Goal: Task Accomplishment & Management: Use online tool/utility

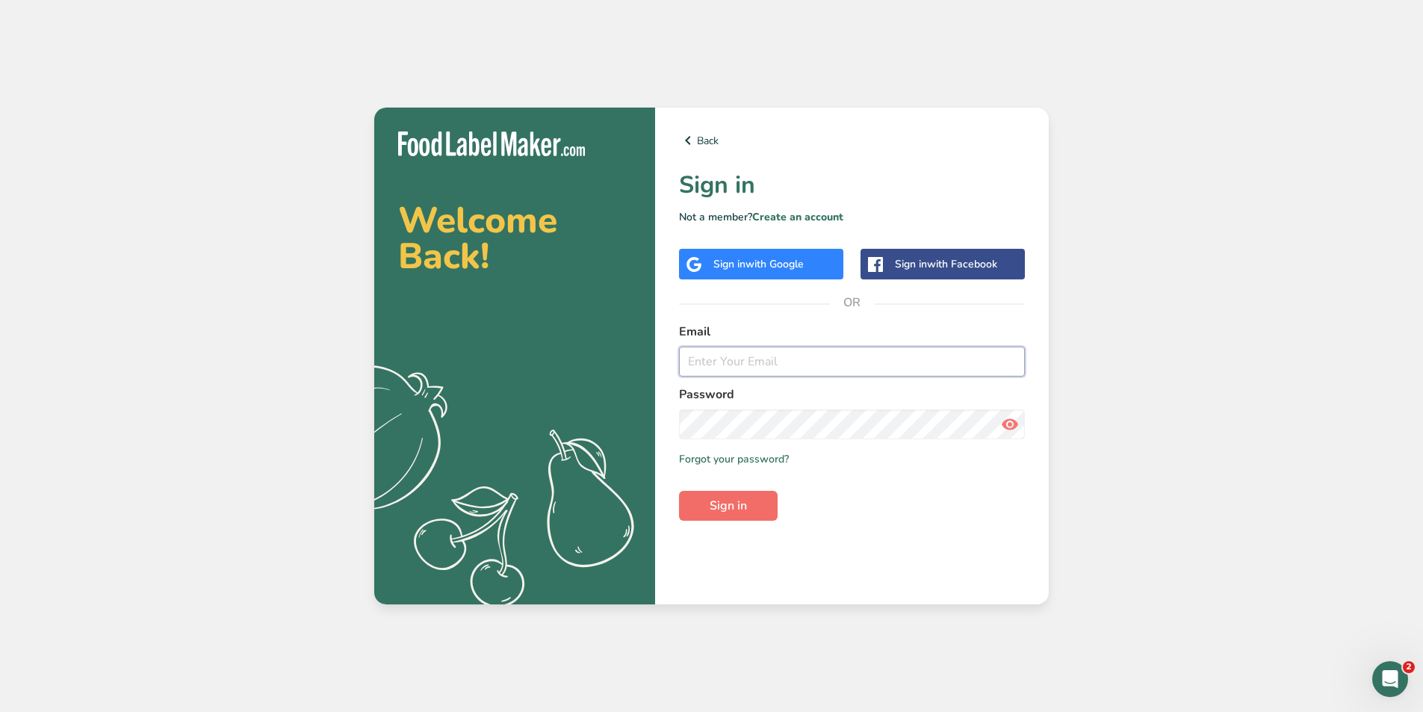
type input "[PERSON_NAME][EMAIL_ADDRESS][DOMAIN_NAME]"
click at [711, 498] on span "Sign in" at bounding box center [728, 506] width 37 height 18
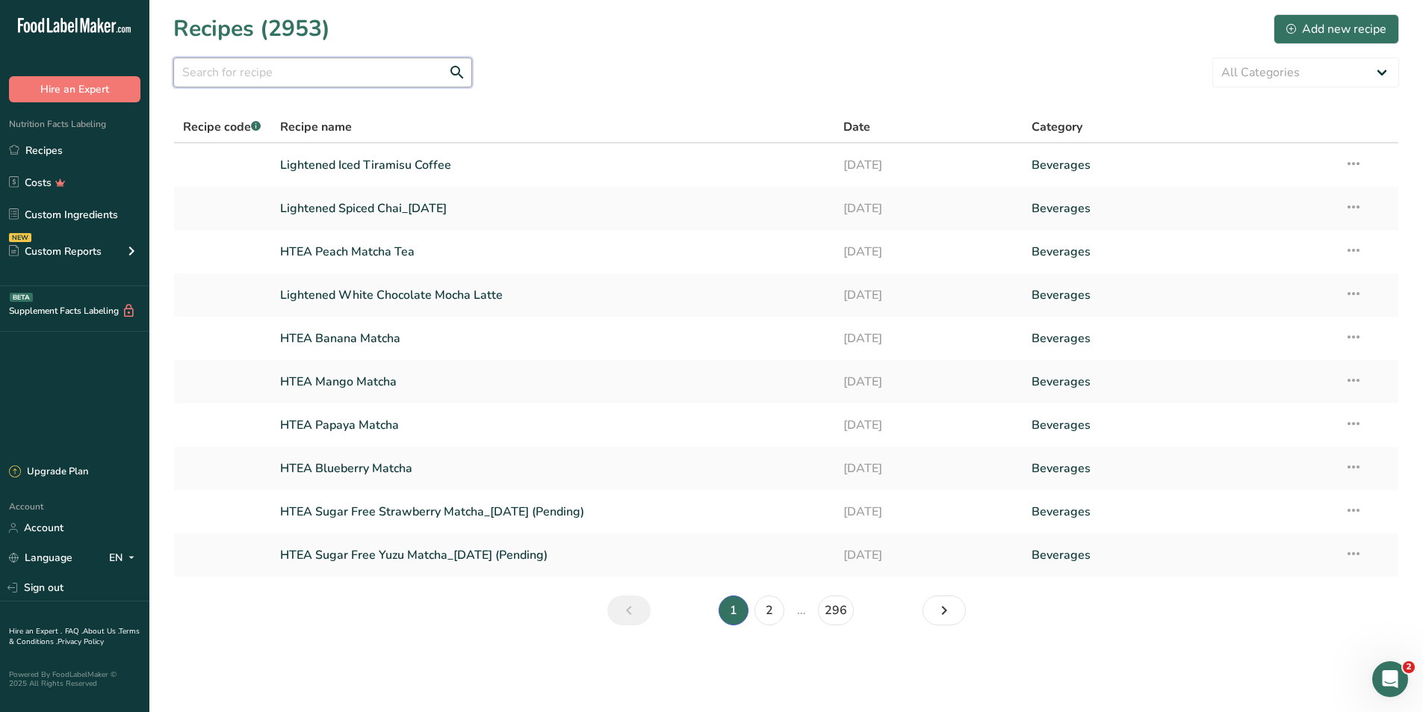
click at [248, 72] on input "text" at bounding box center [322, 73] width 299 height 30
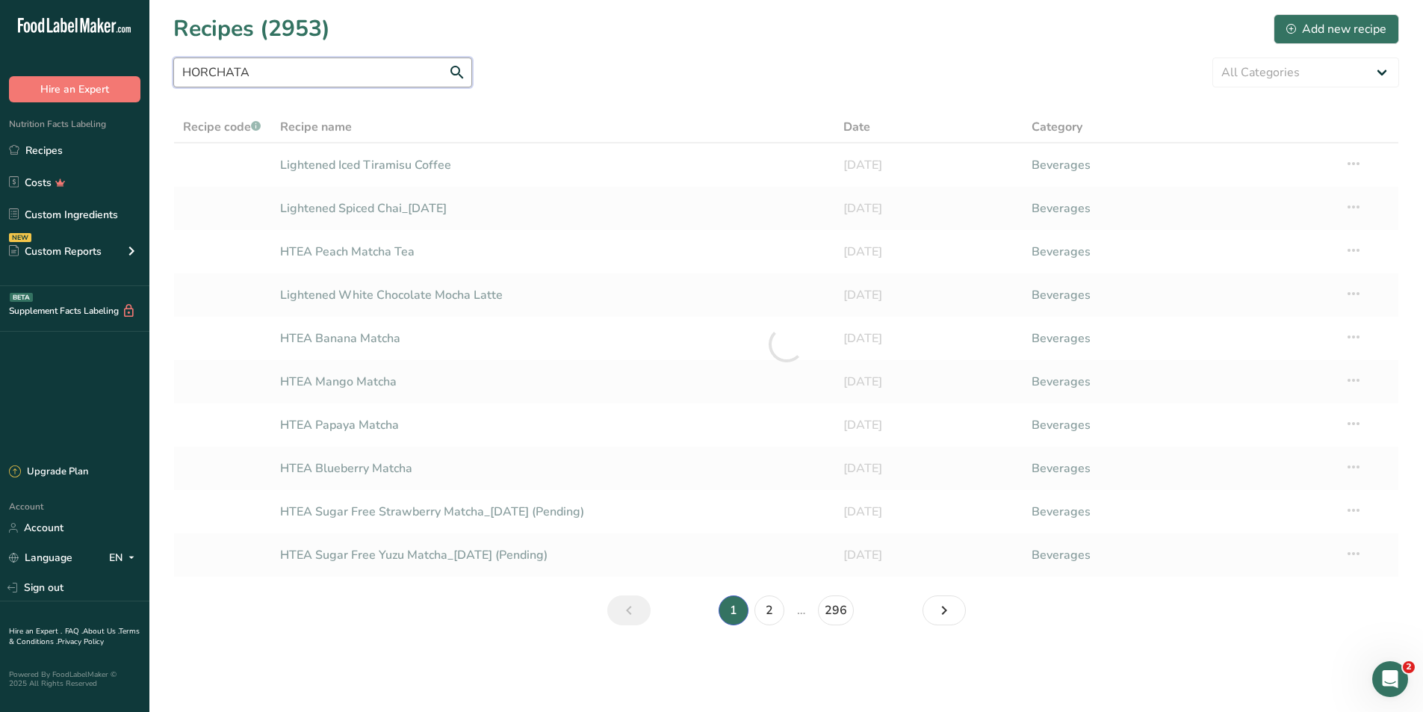
type input "HORCHATA"
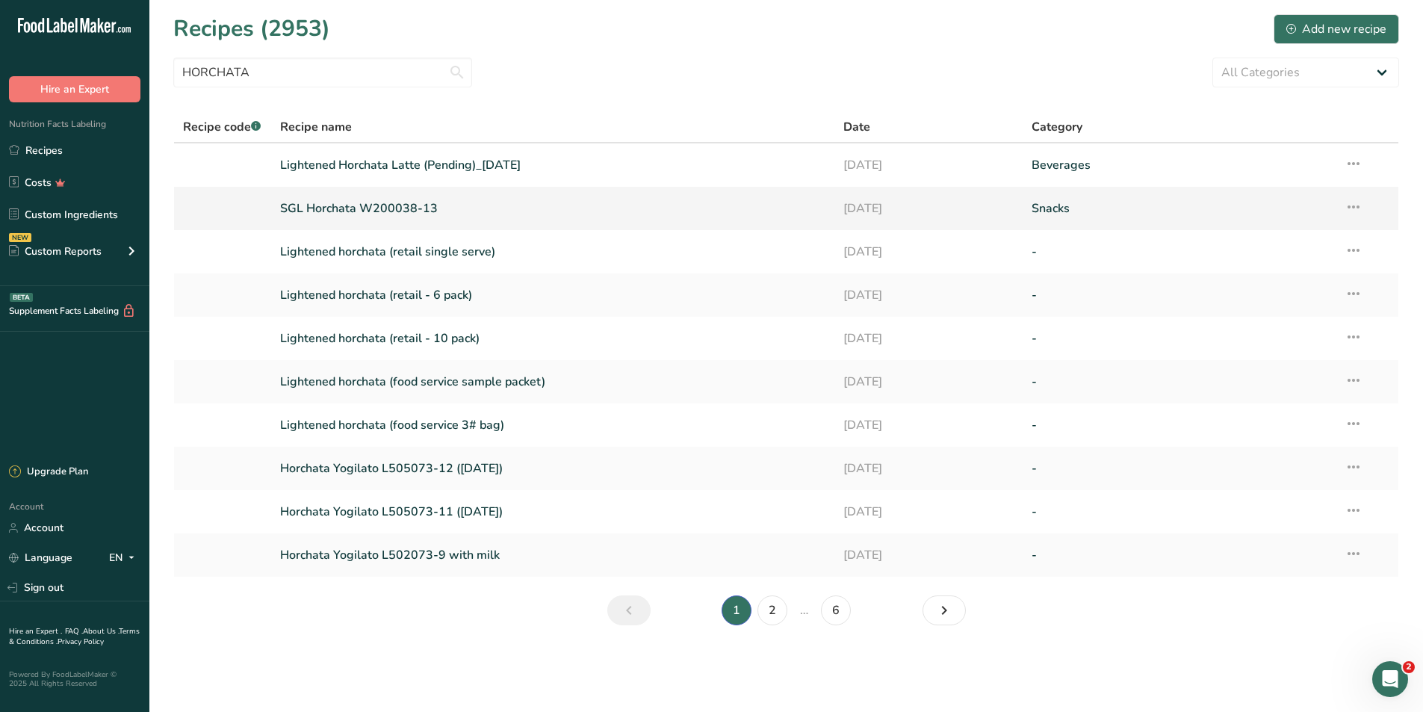
click at [357, 208] on link "SGL Horchata W200038-13" at bounding box center [553, 208] width 546 height 31
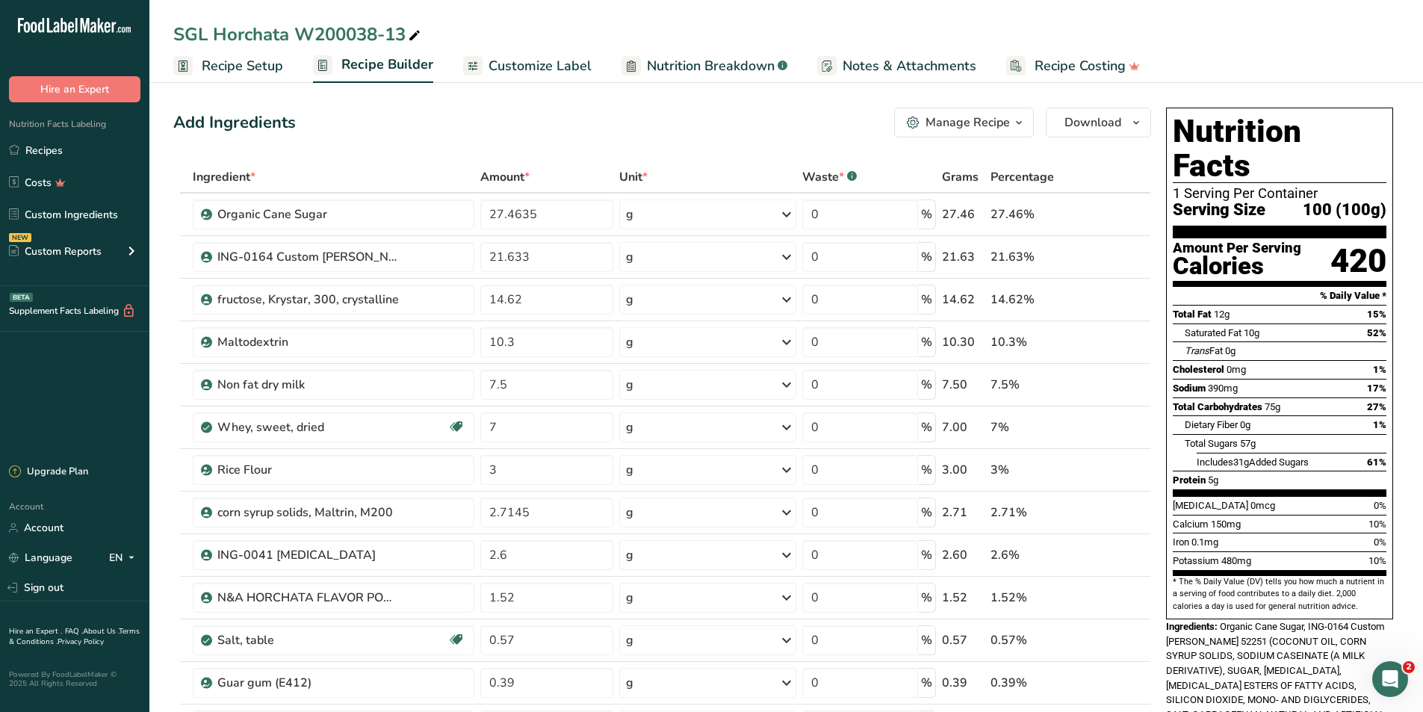
click at [257, 69] on span "Recipe Setup" at bounding box center [242, 66] width 81 height 20
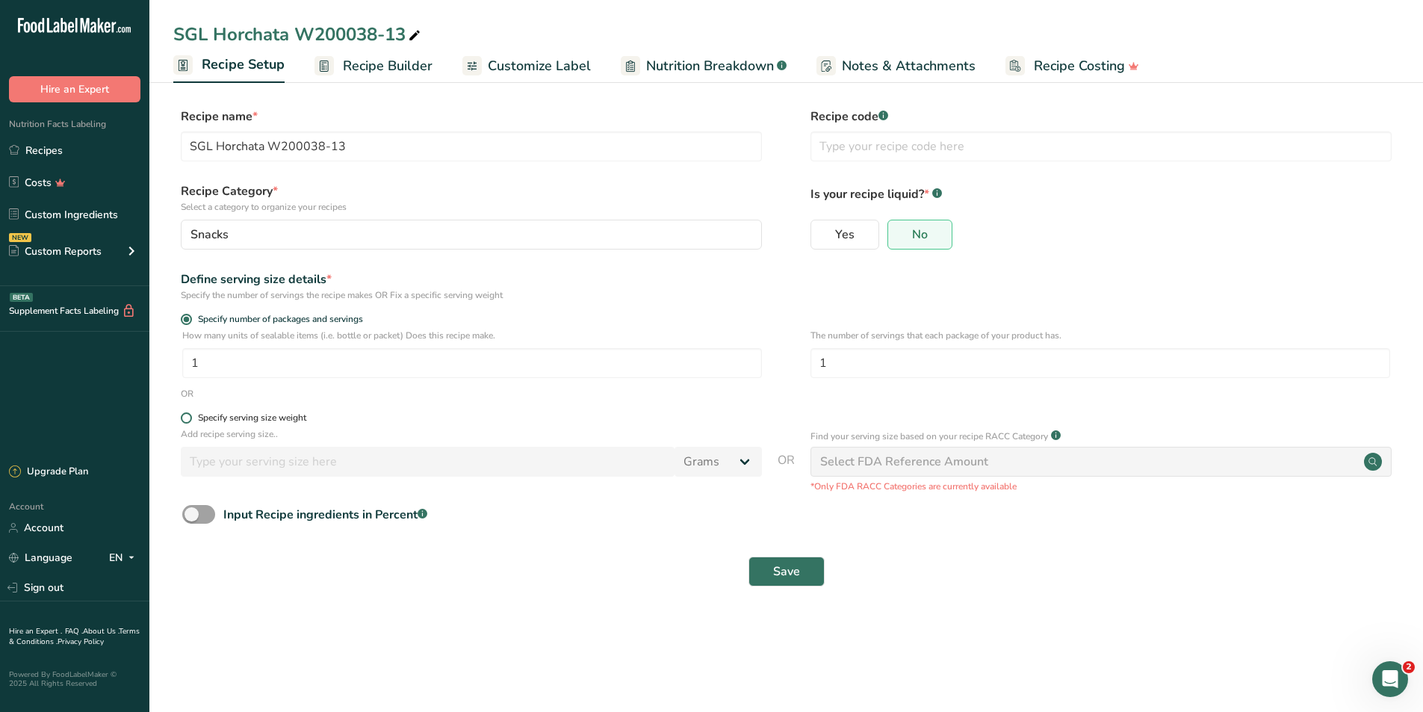
click at [462, 422] on label "Specify serving size weight" at bounding box center [471, 417] width 581 height 11
click at [190, 422] on input "Specify serving size weight" at bounding box center [186, 418] width 10 height 10
radio input "true"
radio input "false"
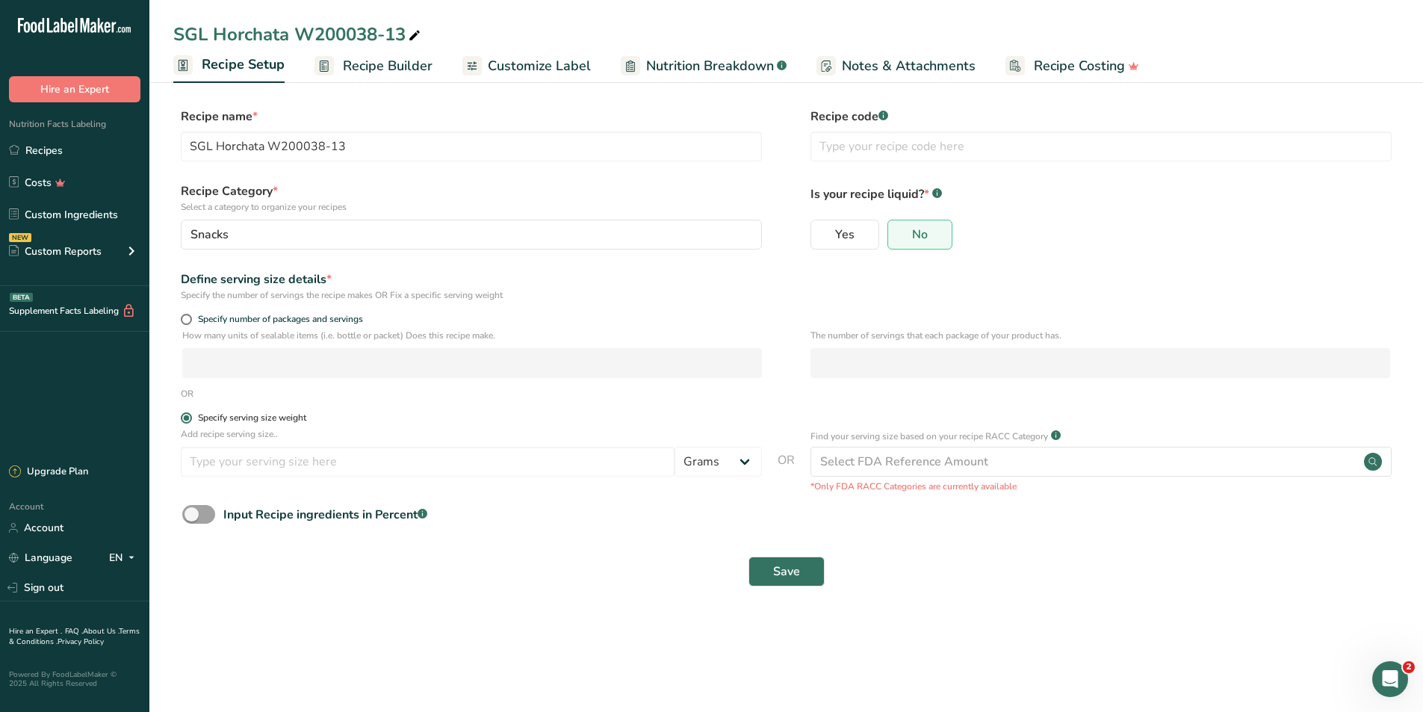
click at [190, 415] on span at bounding box center [186, 417] width 11 height 11
click at [190, 415] on input "Specify serving size weight" at bounding box center [186, 418] width 10 height 10
click at [256, 467] on input "number" at bounding box center [428, 462] width 494 height 30
type input "29"
click at [769, 568] on button "Save" at bounding box center [786, 571] width 76 height 30
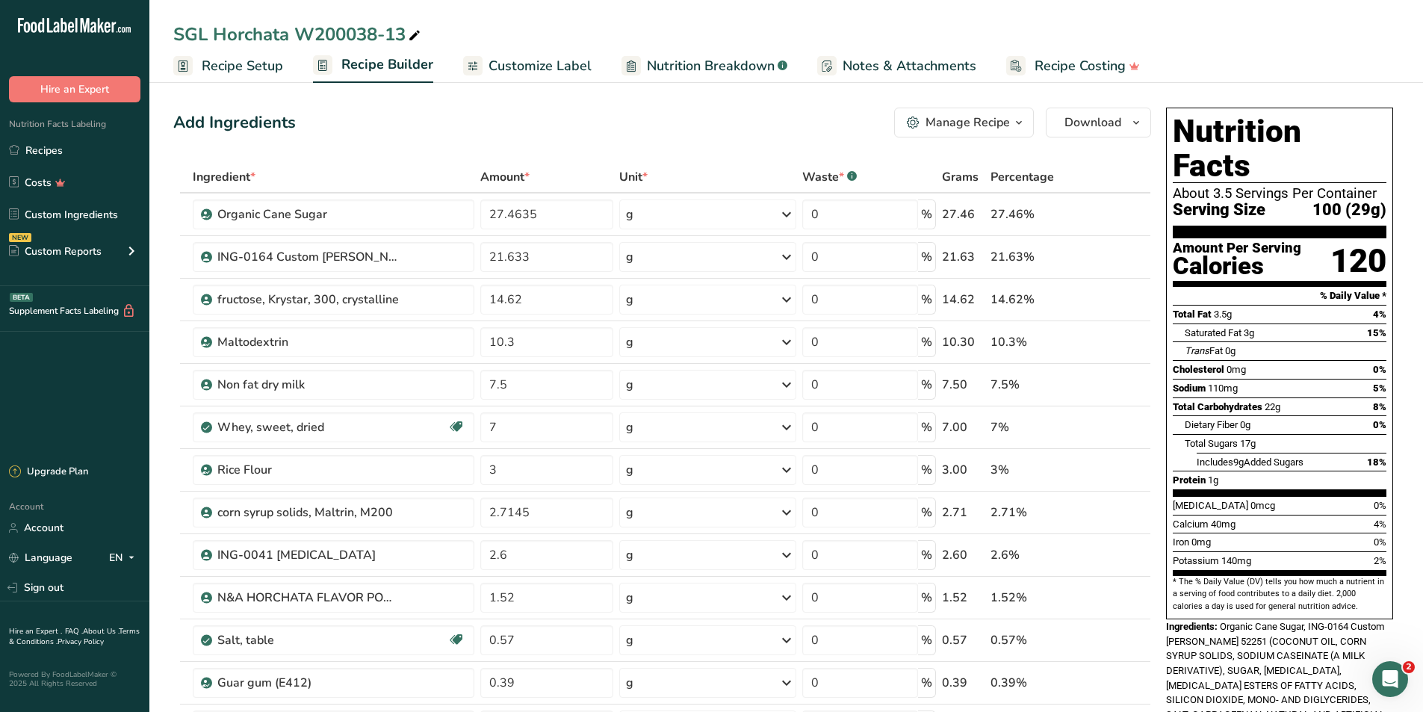
click at [553, 63] on span "Customize Label" at bounding box center [539, 66] width 103 height 20
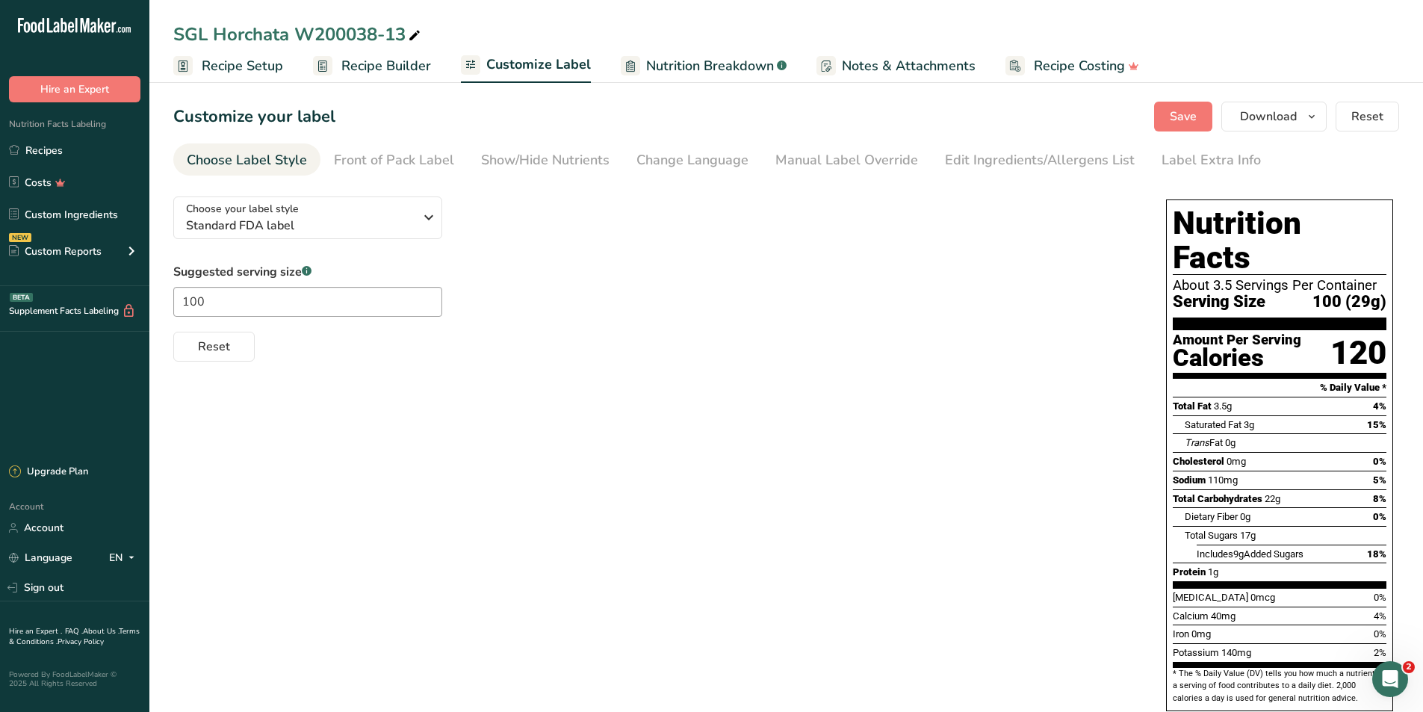
click at [227, 63] on span "Recipe Setup" at bounding box center [242, 66] width 81 height 20
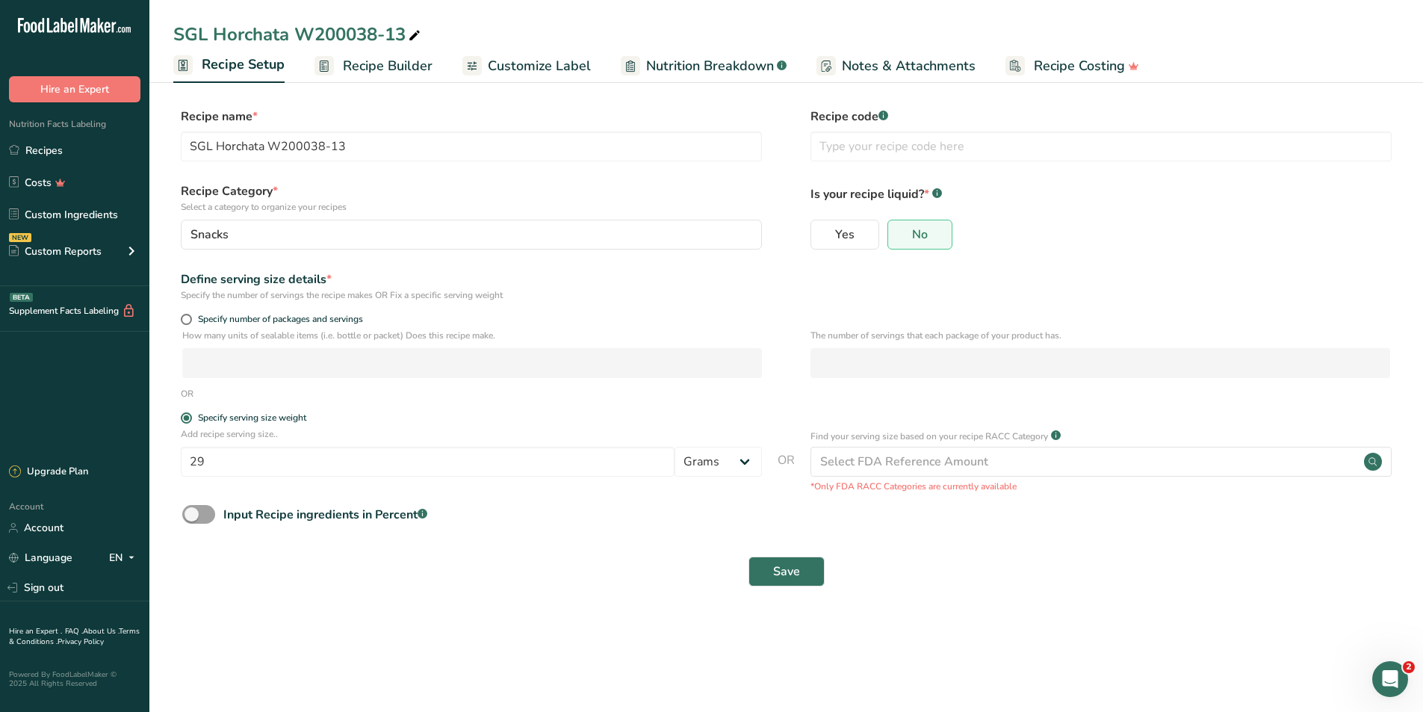
click at [546, 67] on span "Customize Label" at bounding box center [539, 66] width 103 height 20
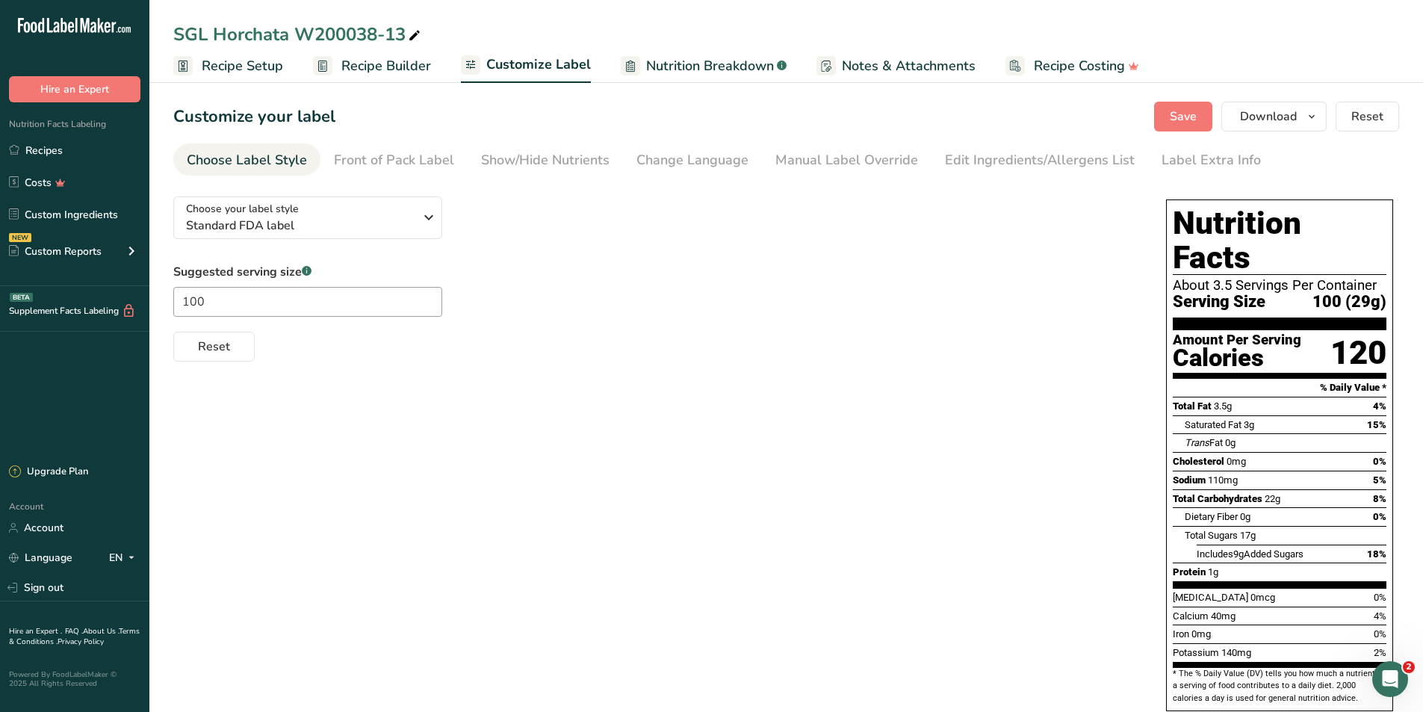
click at [226, 69] on span "Recipe Setup" at bounding box center [242, 66] width 81 height 20
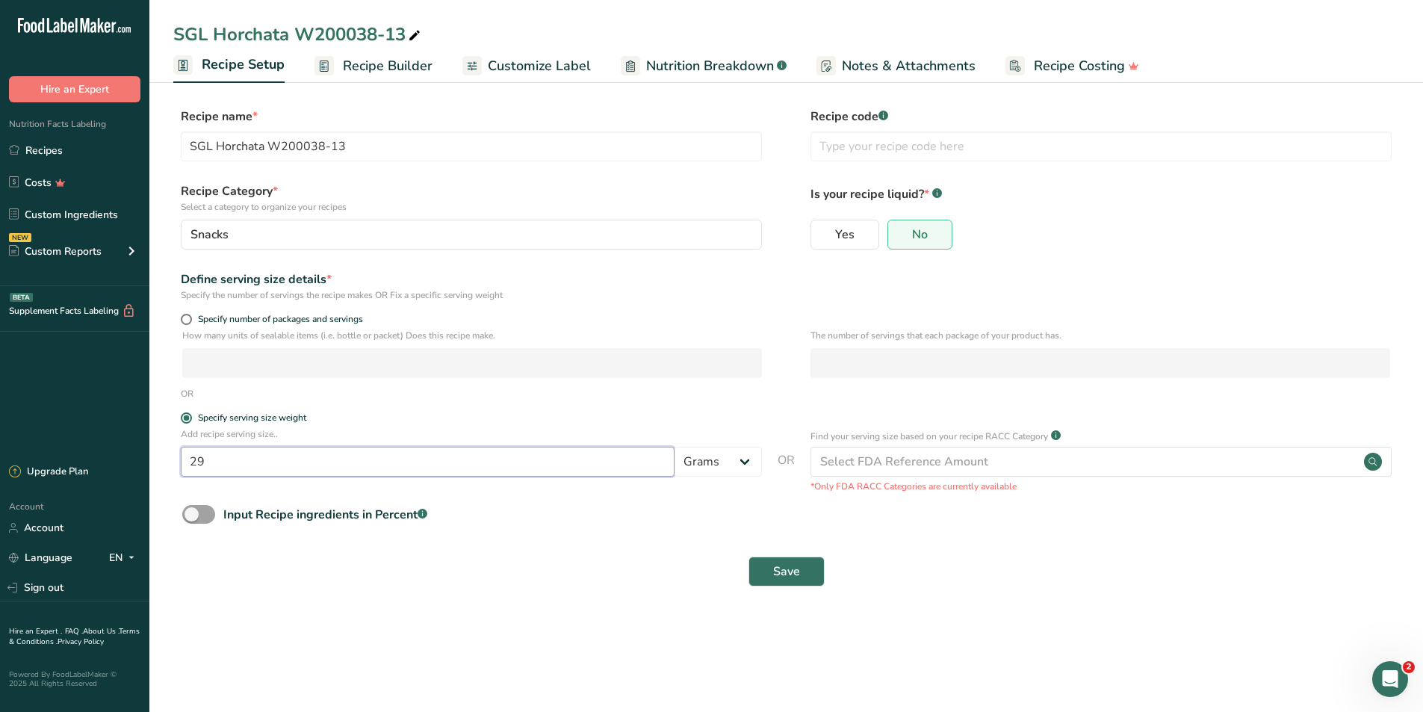
drag, startPoint x: 216, startPoint y: 457, endPoint x: 190, endPoint y: 468, distance: 27.5
click at [190, 468] on input "29" at bounding box center [428, 462] width 494 height 30
type input "40"
click at [795, 576] on span "Save" at bounding box center [786, 571] width 27 height 18
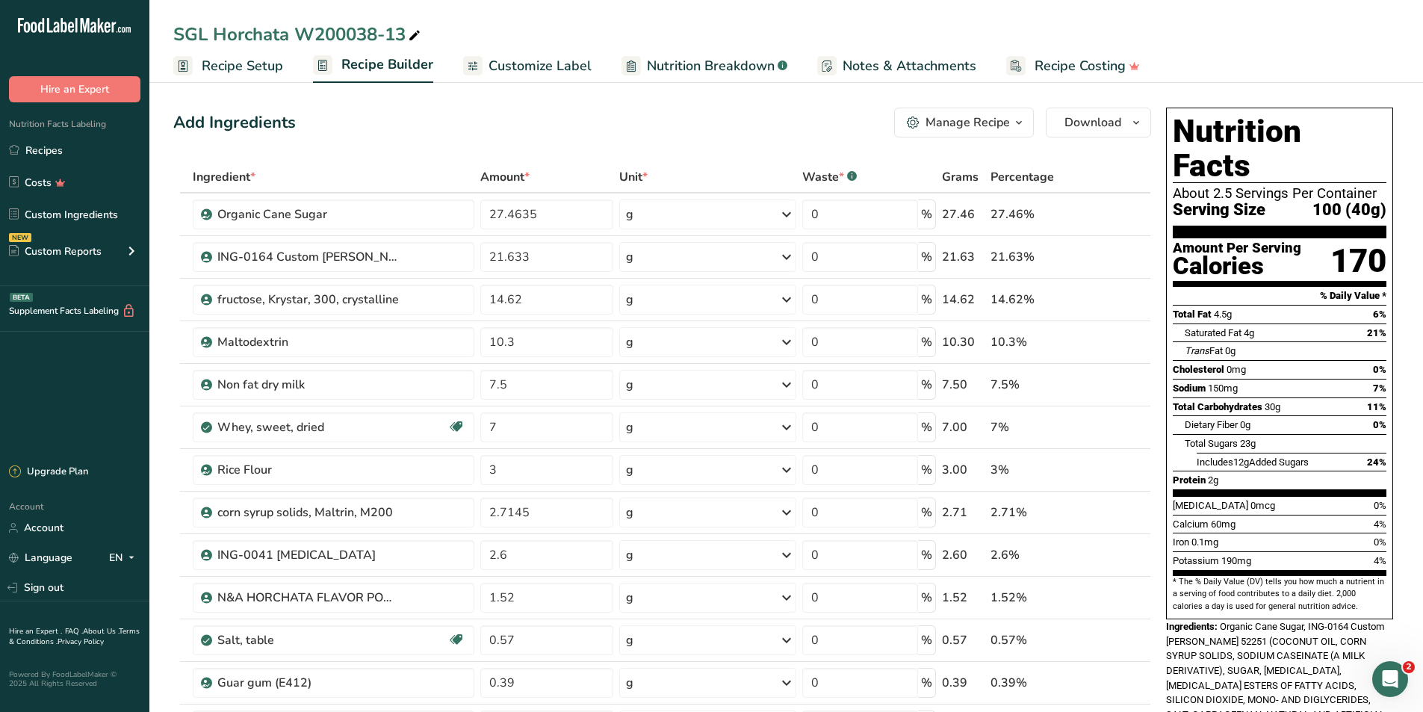
click at [539, 63] on span "Customize Label" at bounding box center [539, 66] width 103 height 20
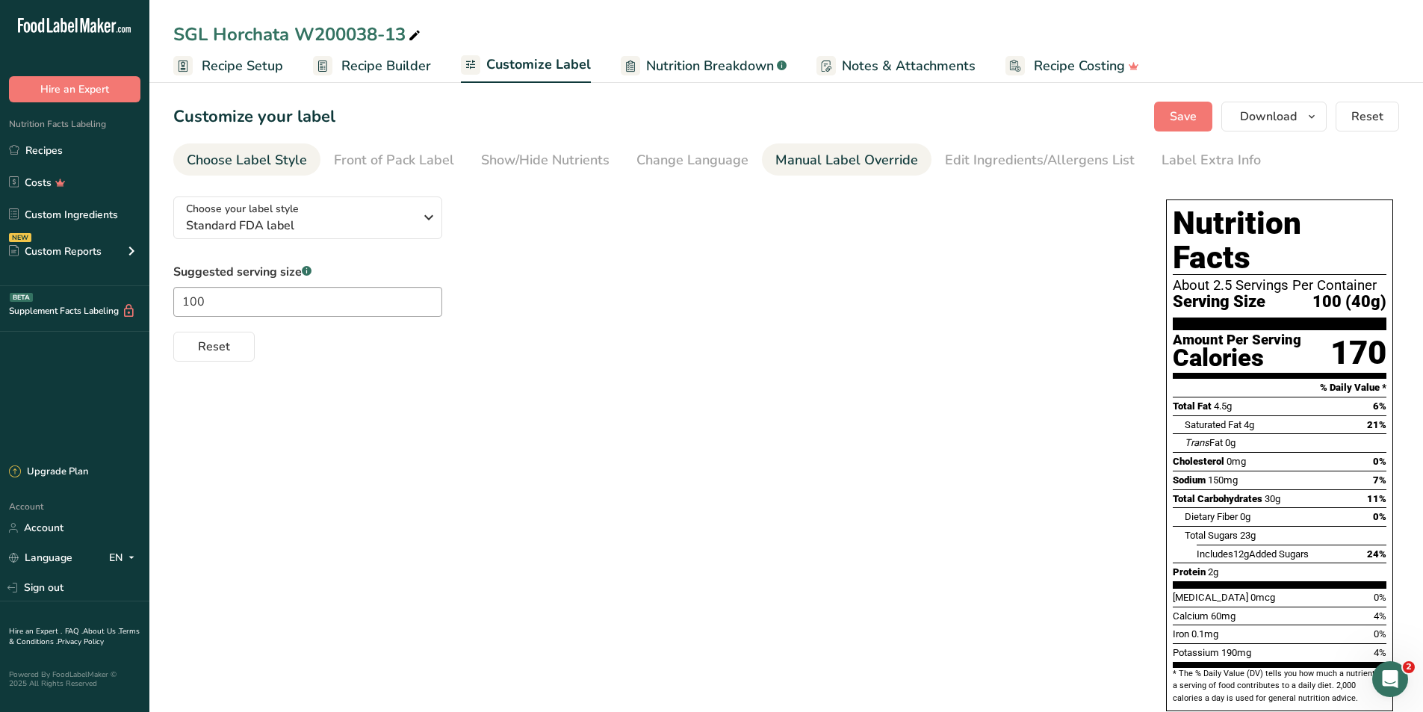
click at [821, 161] on div "Manual Label Override" at bounding box center [846, 160] width 143 height 20
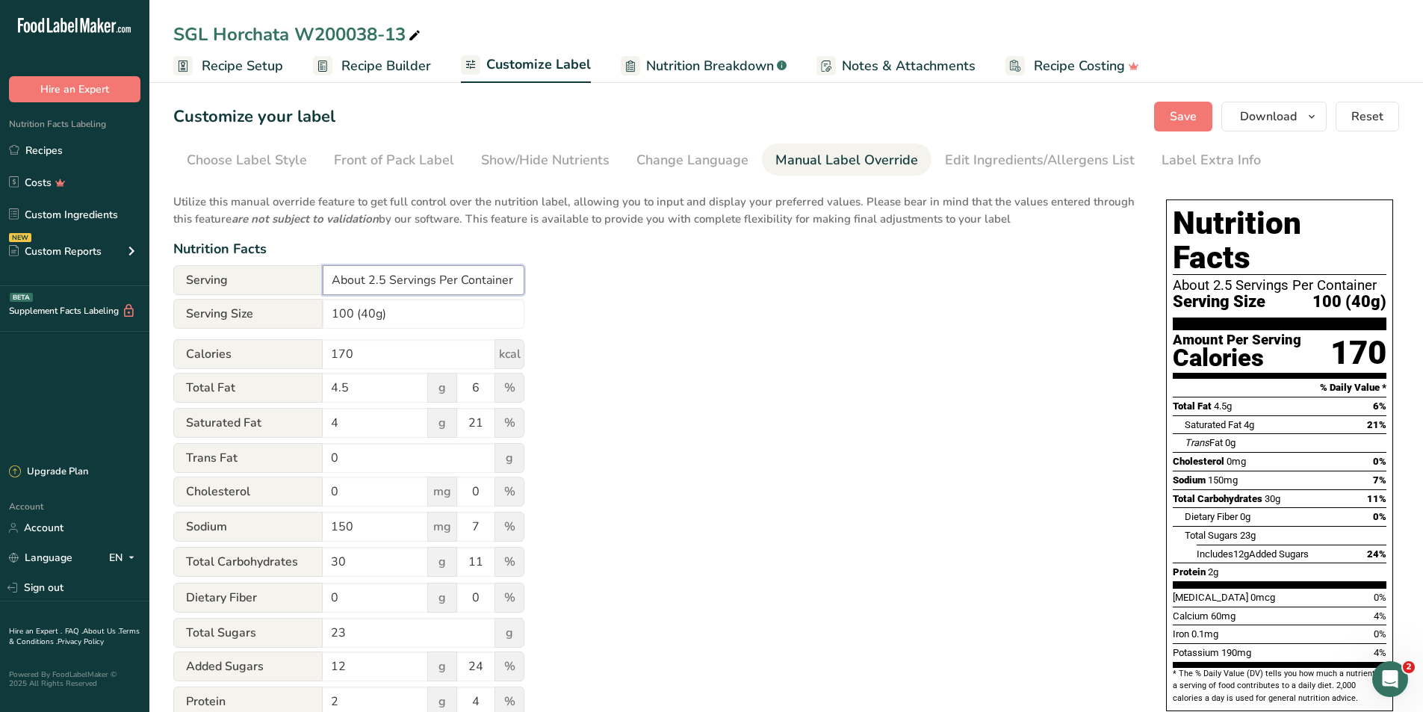
click at [385, 282] on input "About 2.5 Servings Per Container" at bounding box center [424, 280] width 202 height 30
type input "About 34 Servings Per Container"
drag, startPoint x: 353, startPoint y: 313, endPoint x: 323, endPoint y: 311, distance: 30.7
click at [323, 311] on input "100 (40g)" at bounding box center [424, 314] width 202 height 30
type input "1/4 Cup (40g)"
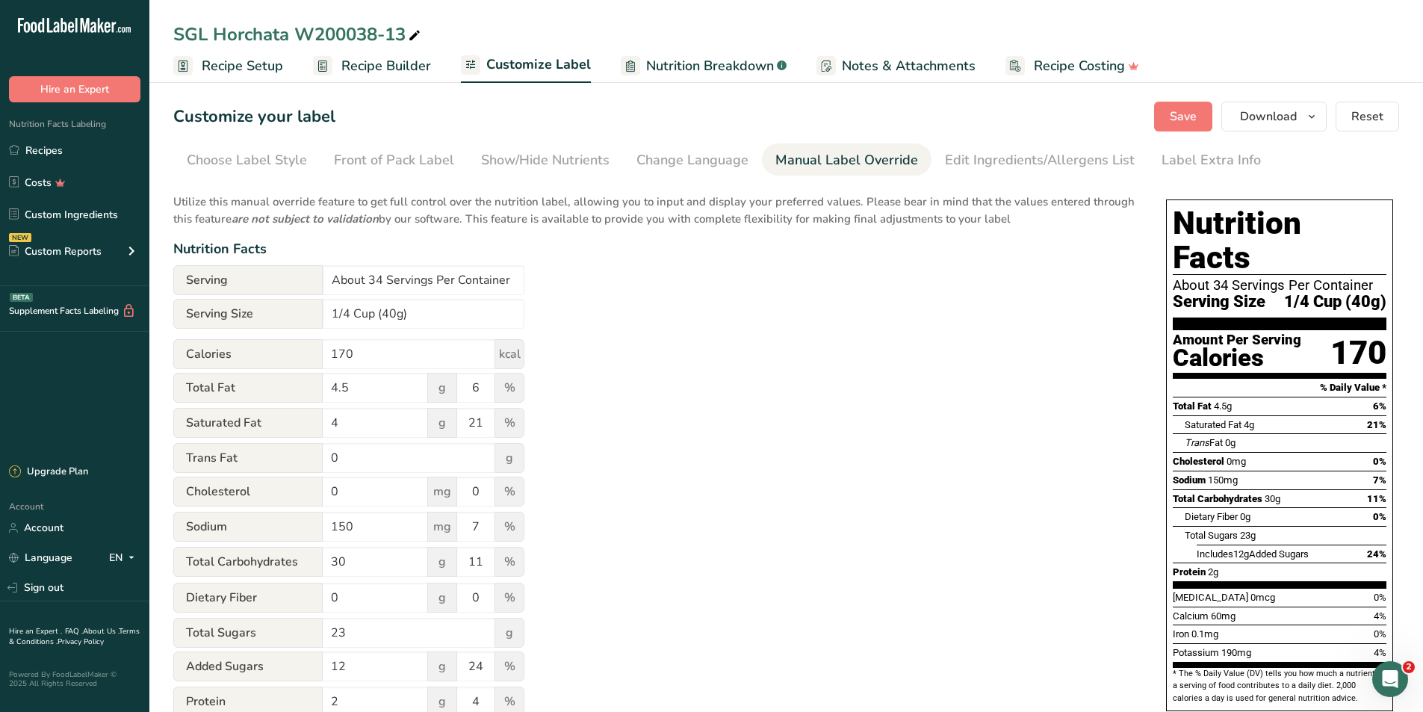
click at [812, 523] on div "Utilize this manual override feature to get full control over the nutrition lab…" at bounding box center [654, 541] width 963 height 715
click at [1273, 114] on span "Download" at bounding box center [1268, 117] width 57 height 18
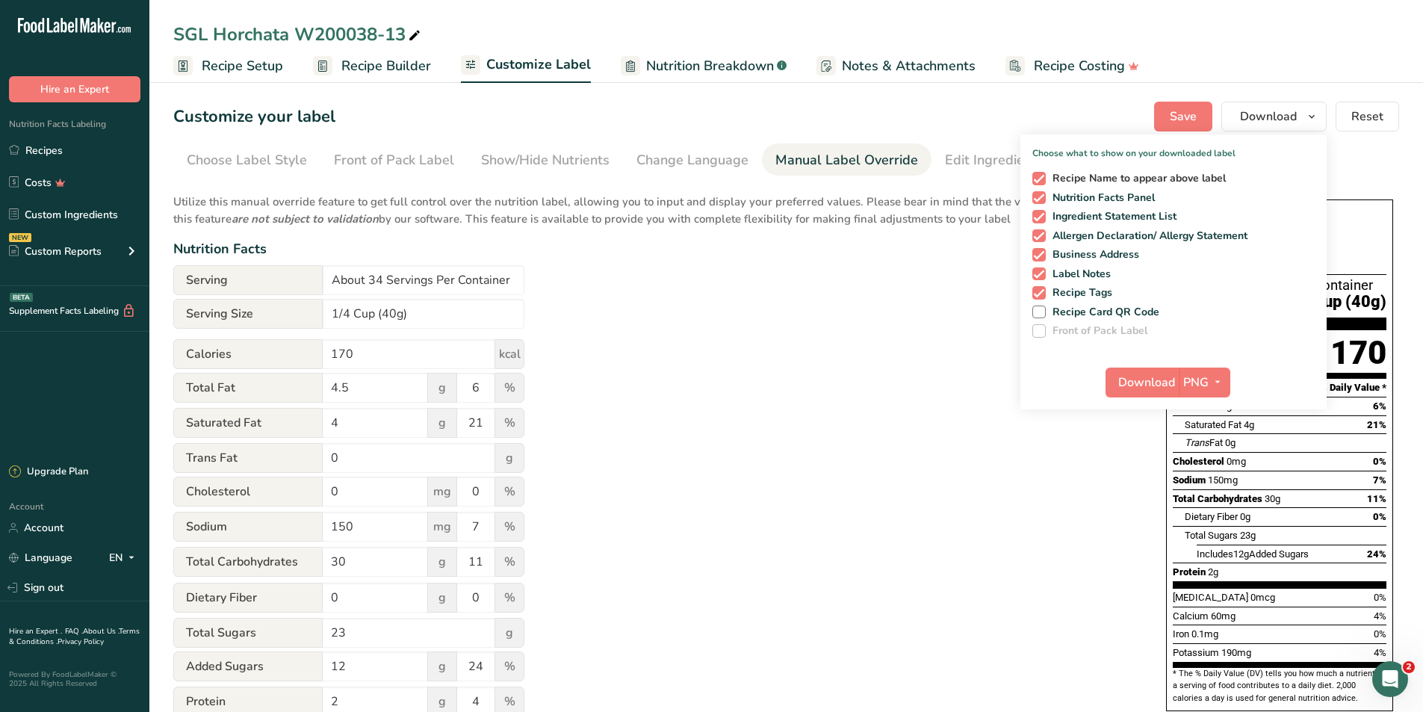
click at [1042, 179] on span at bounding box center [1038, 178] width 13 height 13
click at [1042, 179] on input "Recipe Name to appear above label" at bounding box center [1037, 178] width 10 height 10
checkbox input "false"
click at [1039, 214] on span at bounding box center [1038, 216] width 13 height 13
click at [1039, 214] on input "Ingredient Statement List" at bounding box center [1037, 216] width 10 height 10
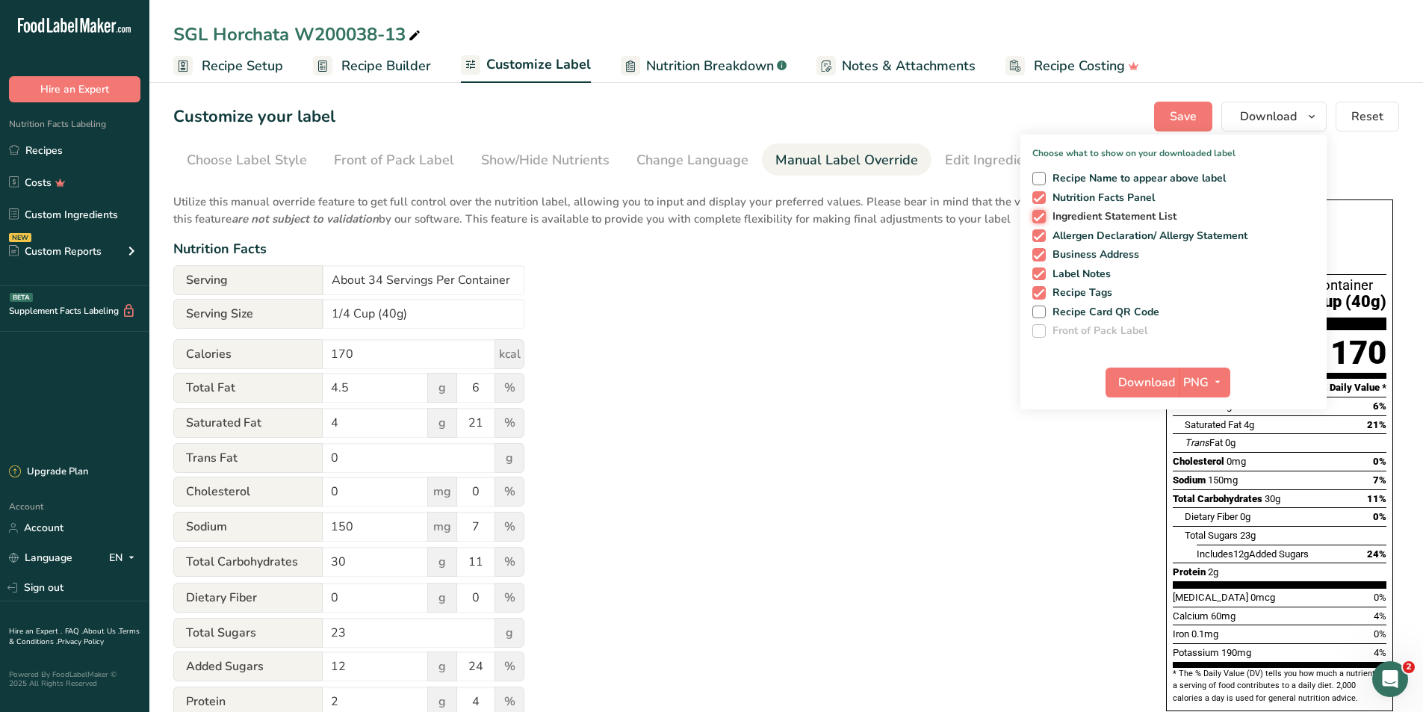
checkbox input "false"
click at [1037, 238] on span at bounding box center [1038, 235] width 13 height 13
click at [1037, 238] on input "Allergen Declaration/ Allergy Statement" at bounding box center [1037, 236] width 10 height 10
checkbox input "false"
drag, startPoint x: 1035, startPoint y: 252, endPoint x: 1035, endPoint y: 273, distance: 21.7
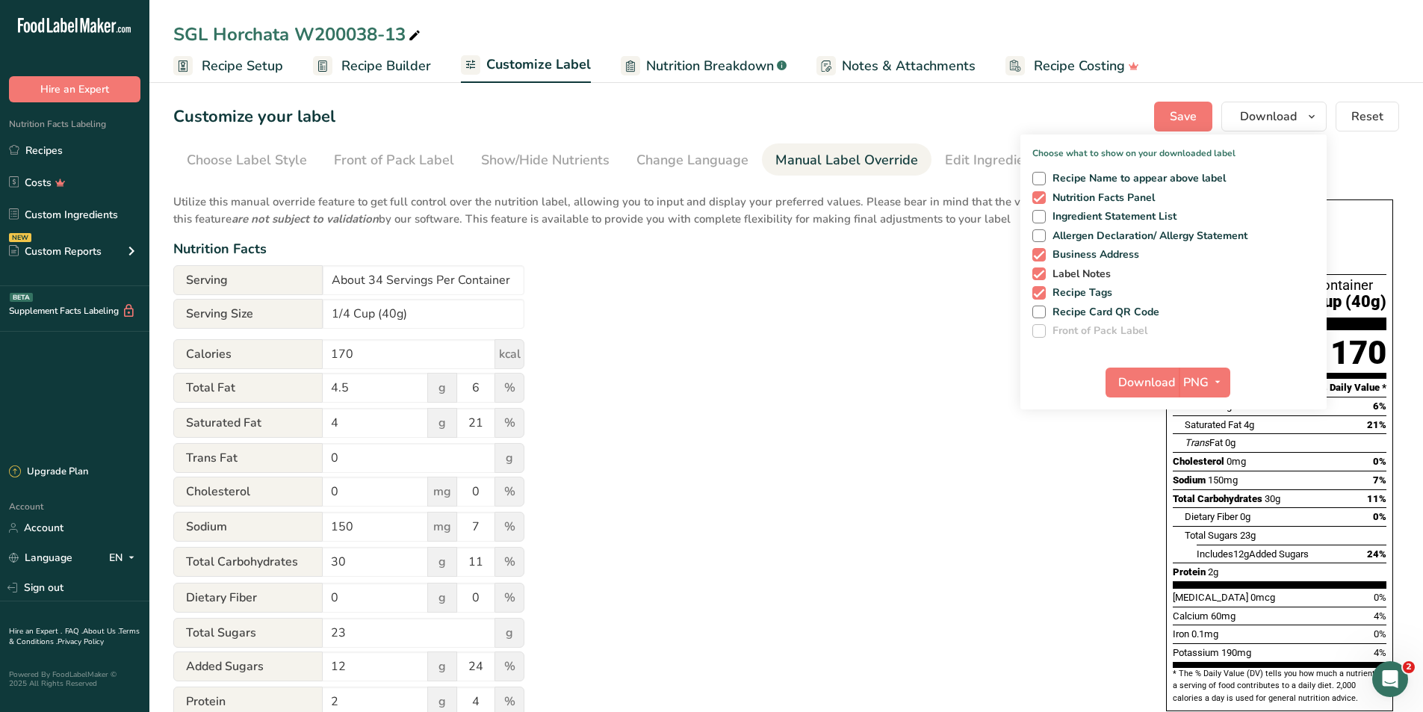
click at [1035, 252] on span at bounding box center [1038, 254] width 13 height 13
click at [1035, 252] on input "Business Address" at bounding box center [1037, 254] width 10 height 10
checkbox input "false"
click at [1035, 274] on span at bounding box center [1038, 273] width 13 height 13
click at [1035, 274] on input "Label Notes" at bounding box center [1037, 274] width 10 height 10
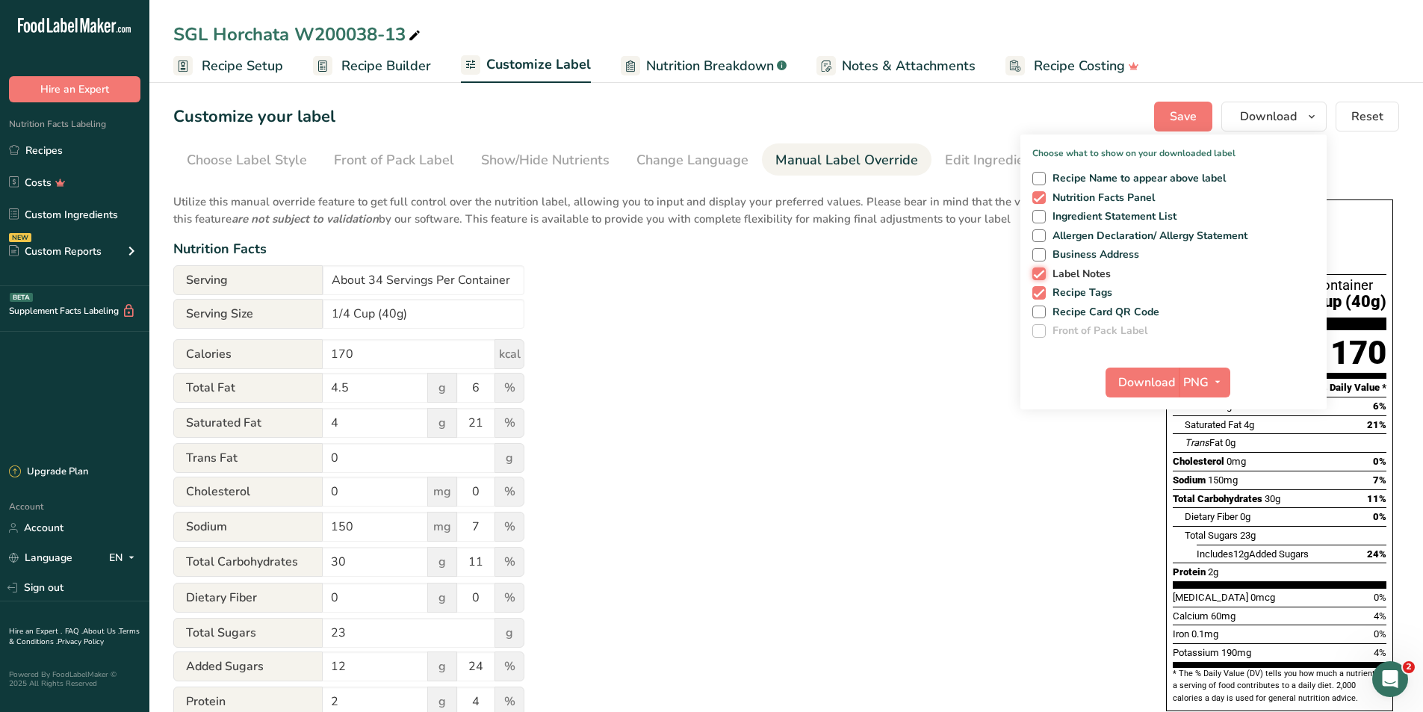
checkbox input "false"
click at [1035, 290] on span at bounding box center [1038, 292] width 13 height 13
click at [1035, 290] on input "Recipe Tags" at bounding box center [1037, 293] width 10 height 10
checkbox input "false"
click at [1157, 385] on span "Download" at bounding box center [1146, 382] width 57 height 18
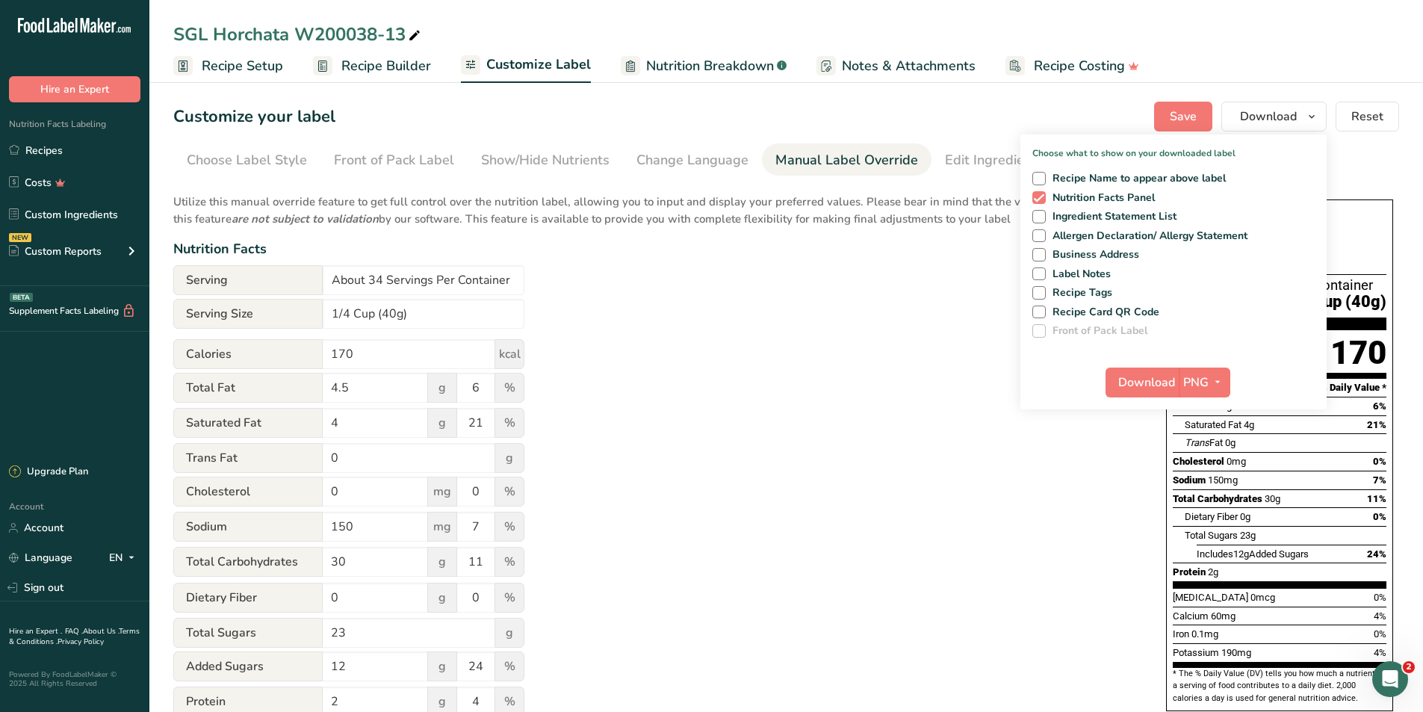
click at [828, 506] on div "Utilize this manual override feature to get full control over the nutrition lab…" at bounding box center [654, 541] width 963 height 715
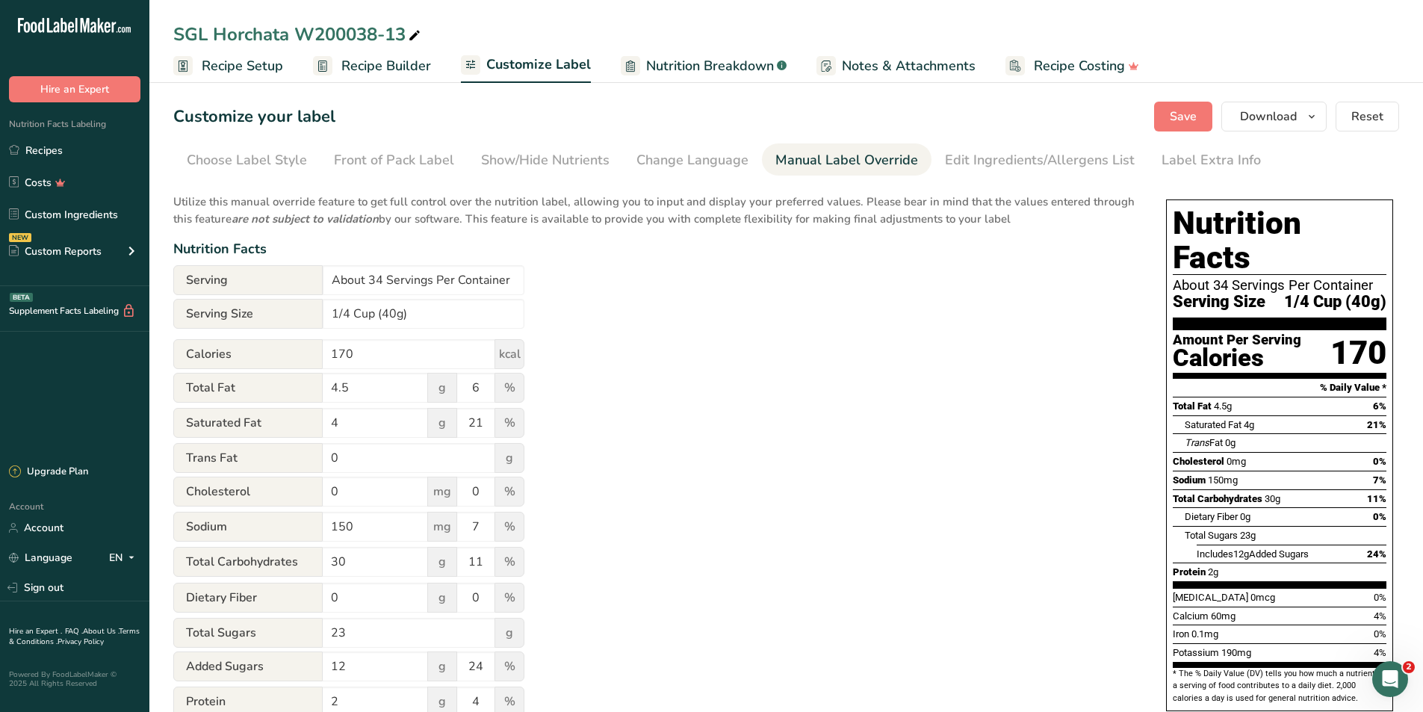
click at [741, 63] on span "Nutrition Breakdown" at bounding box center [710, 66] width 128 height 20
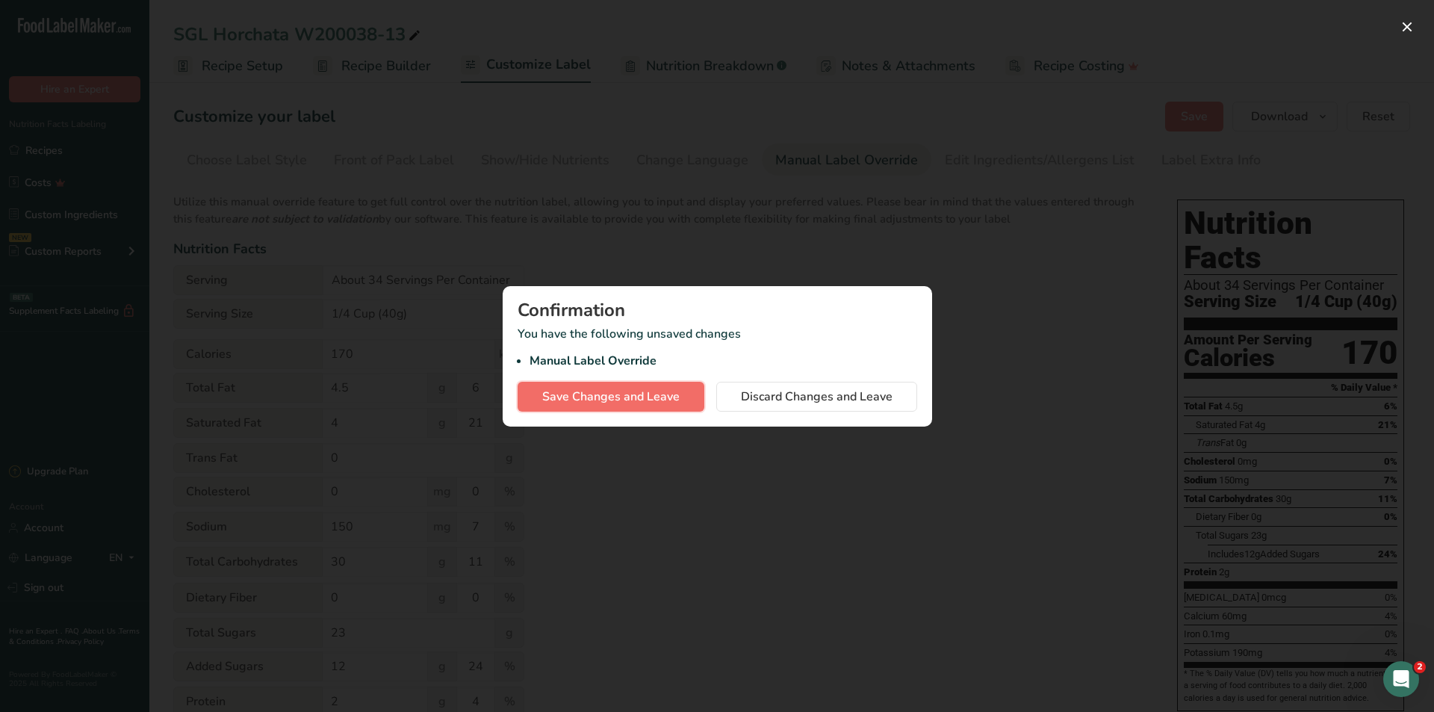
click at [618, 393] on span "Save Changes and Leave" at bounding box center [610, 397] width 137 height 18
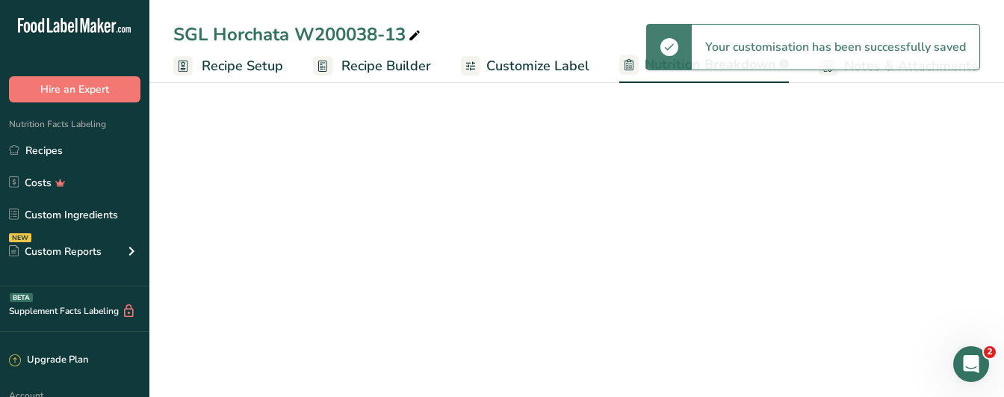
select select "Calories"
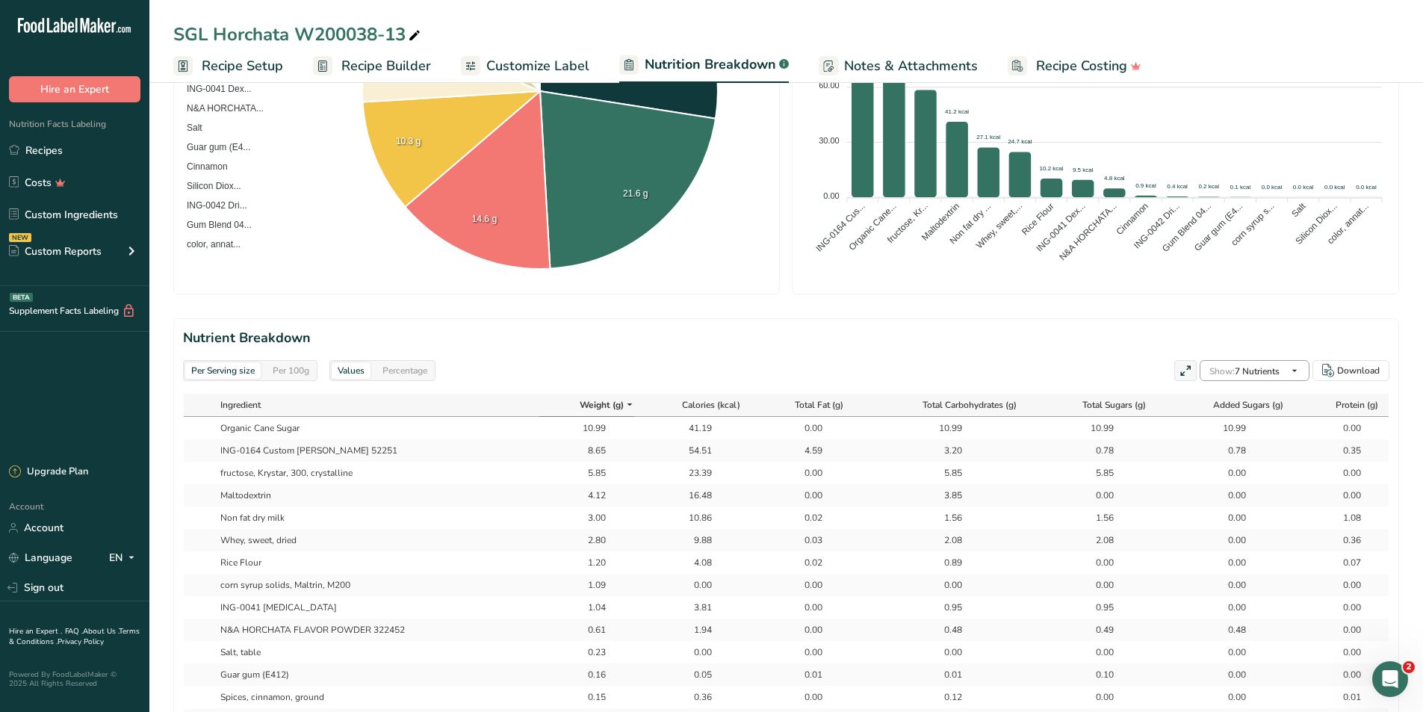
scroll to position [448, 0]
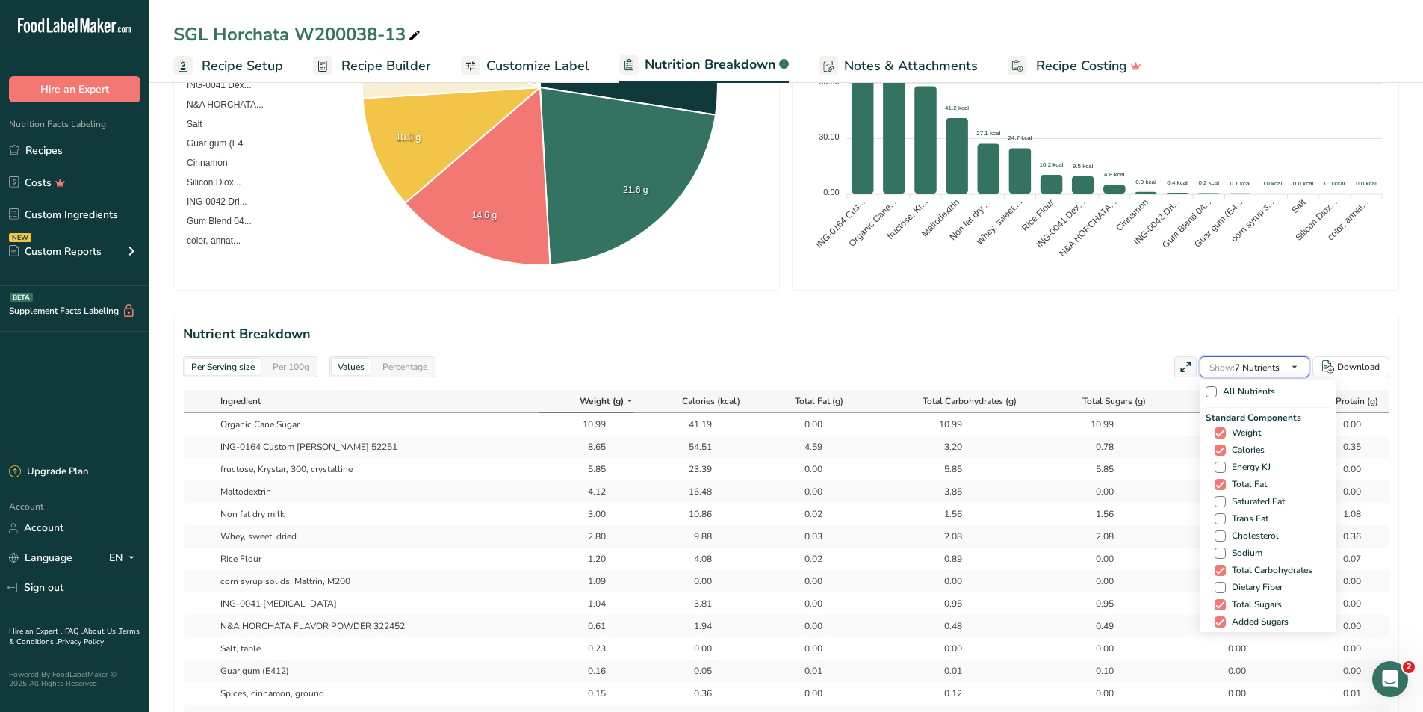
click at [1286, 365] on span "button" at bounding box center [1294, 367] width 18 height 18
click at [1226, 500] on span "Saturated Fat" at bounding box center [1255, 501] width 59 height 11
click at [1223, 500] on input "Saturated Fat" at bounding box center [1219, 502] width 10 height 10
checkbox input "true"
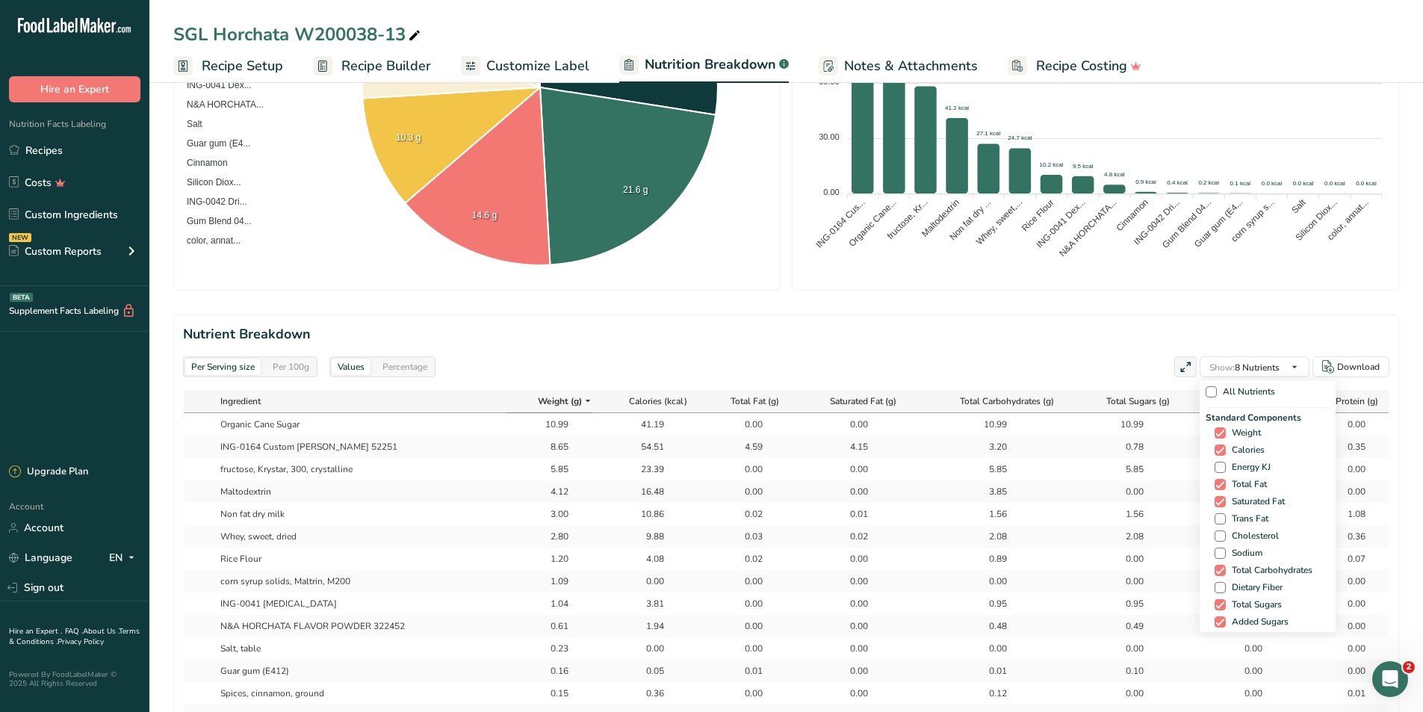
click at [1217, 527] on div "Standard Components Weight Calories Energy KJ Total Fat Saturated Fat Trans Fat…" at bounding box center [1268, 529] width 124 height 237
click at [1216, 519] on span at bounding box center [1219, 518] width 11 height 11
click at [1216, 519] on input "Trans Fat" at bounding box center [1219, 519] width 10 height 10
checkbox input "true"
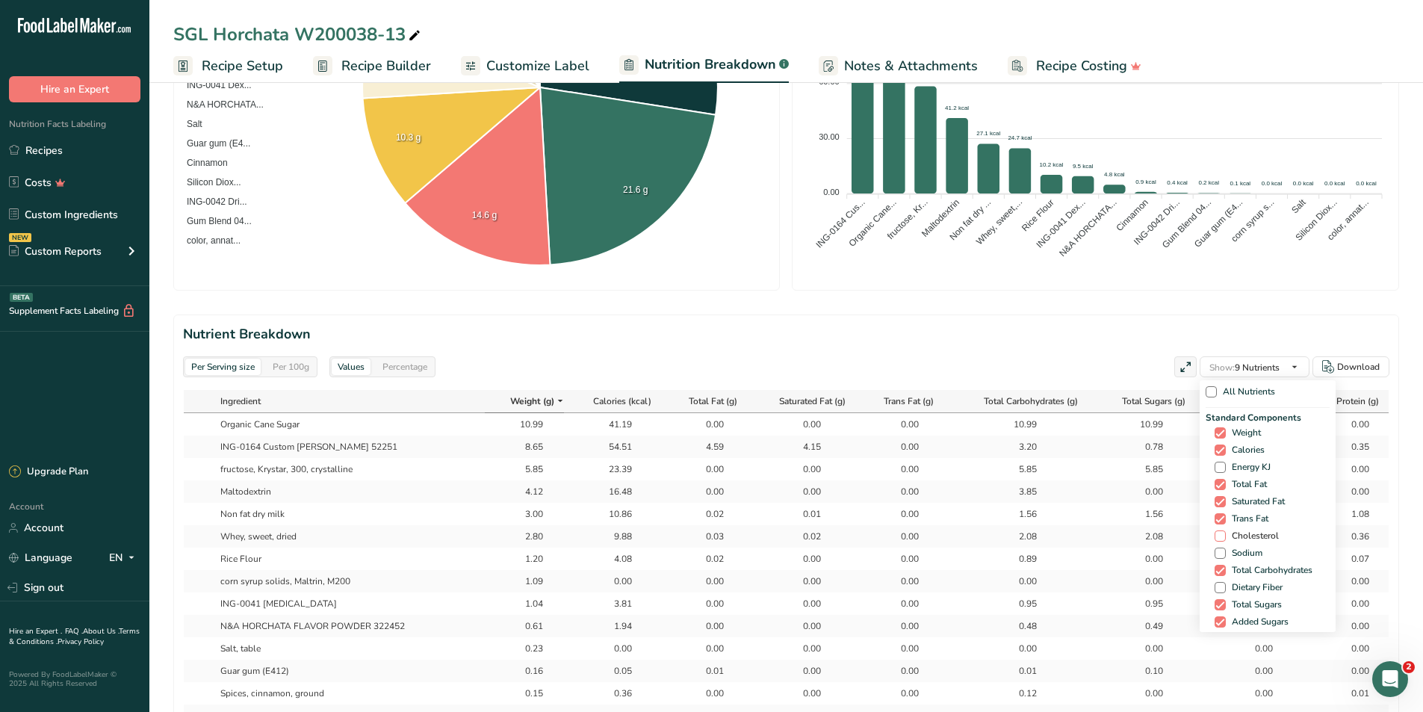
click at [1216, 539] on span at bounding box center [1219, 535] width 11 height 11
click at [1216, 539] on input "Cholesterol" at bounding box center [1219, 536] width 10 height 10
checkbox input "true"
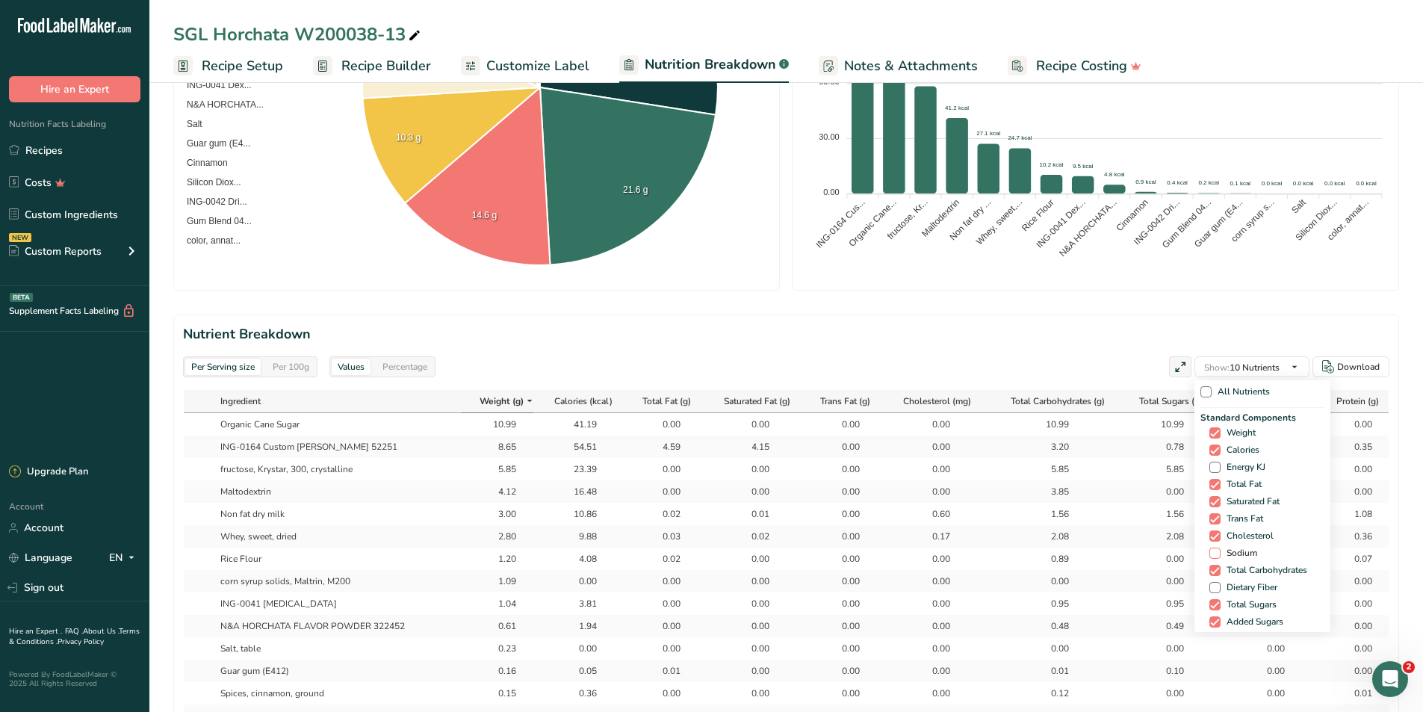
click at [1214, 553] on span at bounding box center [1214, 552] width 11 height 11
click at [1214, 553] on input "Sodium" at bounding box center [1214, 553] width 10 height 10
checkbox input "true"
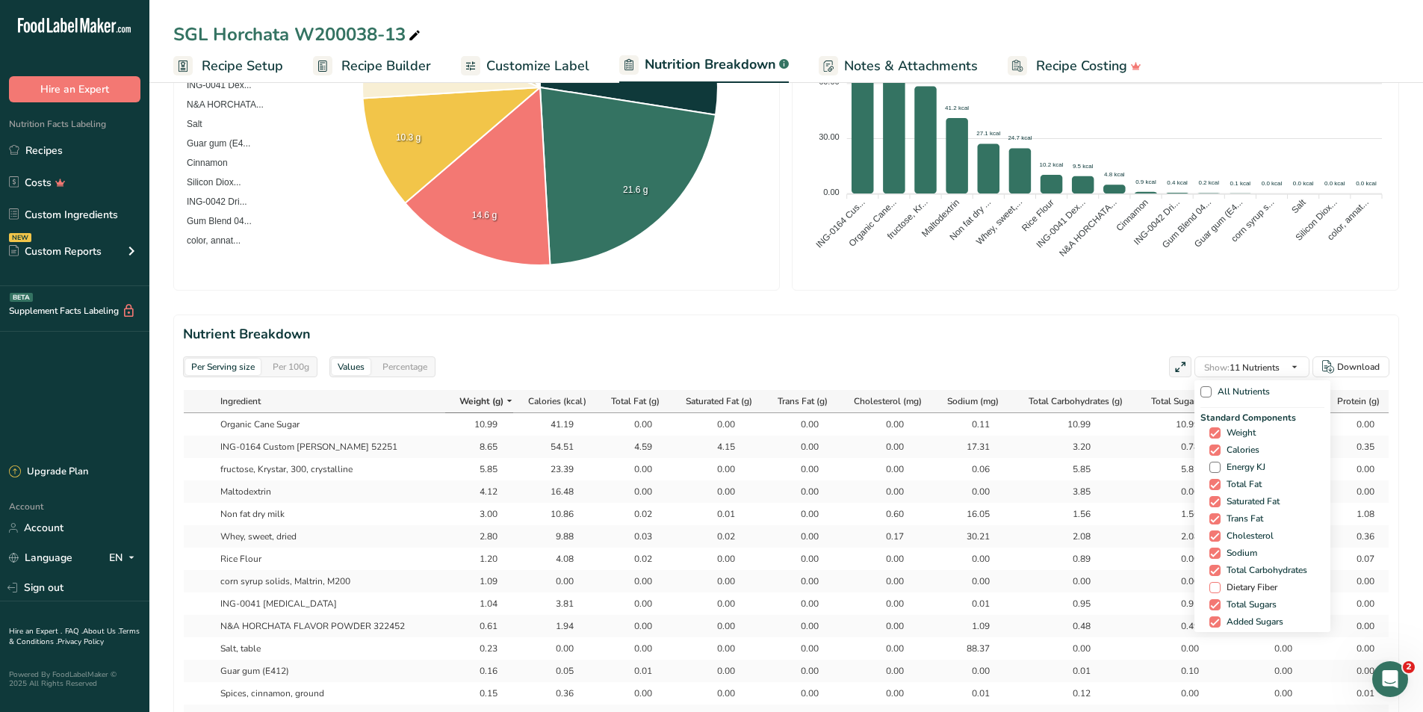
click at [1214, 586] on span at bounding box center [1214, 587] width 11 height 11
click at [1214, 586] on input "Dietary Fiber" at bounding box center [1214, 588] width 10 height 10
checkbox input "true"
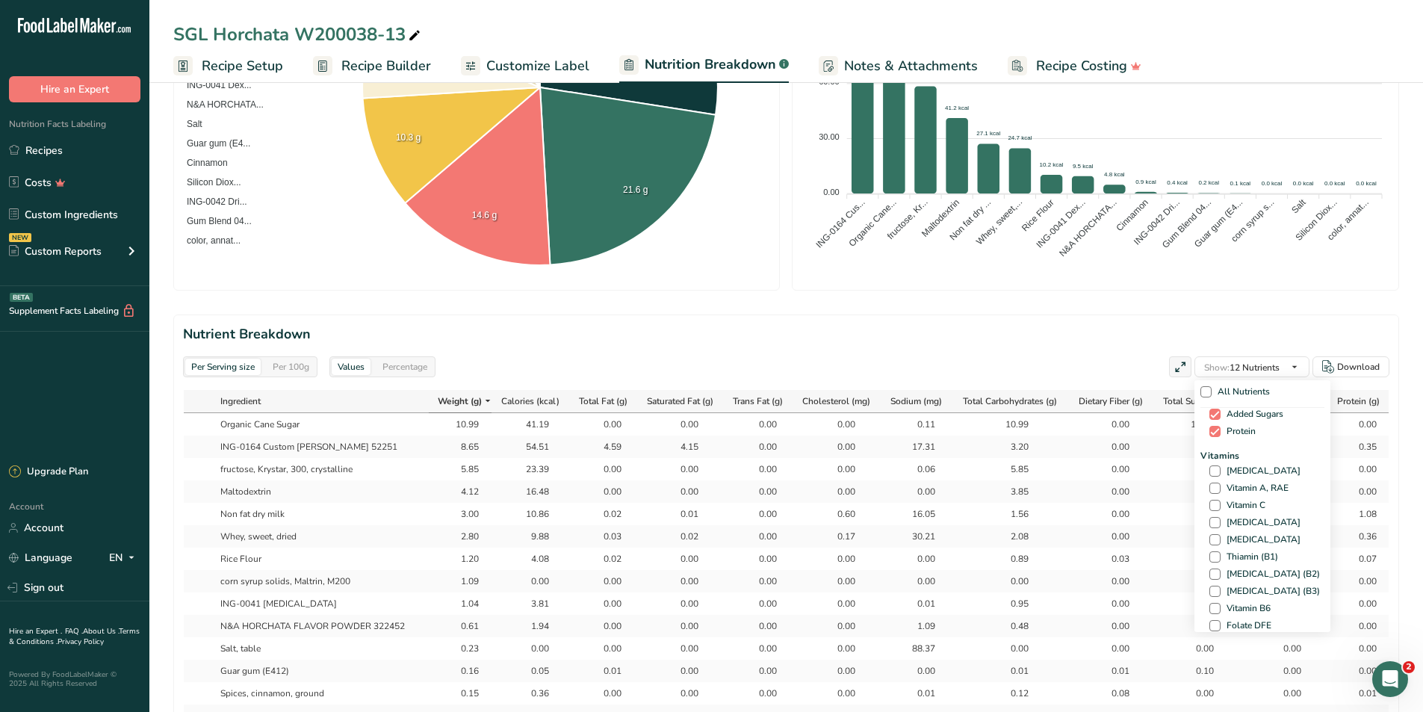
scroll to position [224, 0]
click at [1212, 455] on span at bounding box center [1214, 454] width 11 height 11
click at [1212, 455] on input "[MEDICAL_DATA]" at bounding box center [1214, 455] width 10 height 10
checkbox input "true"
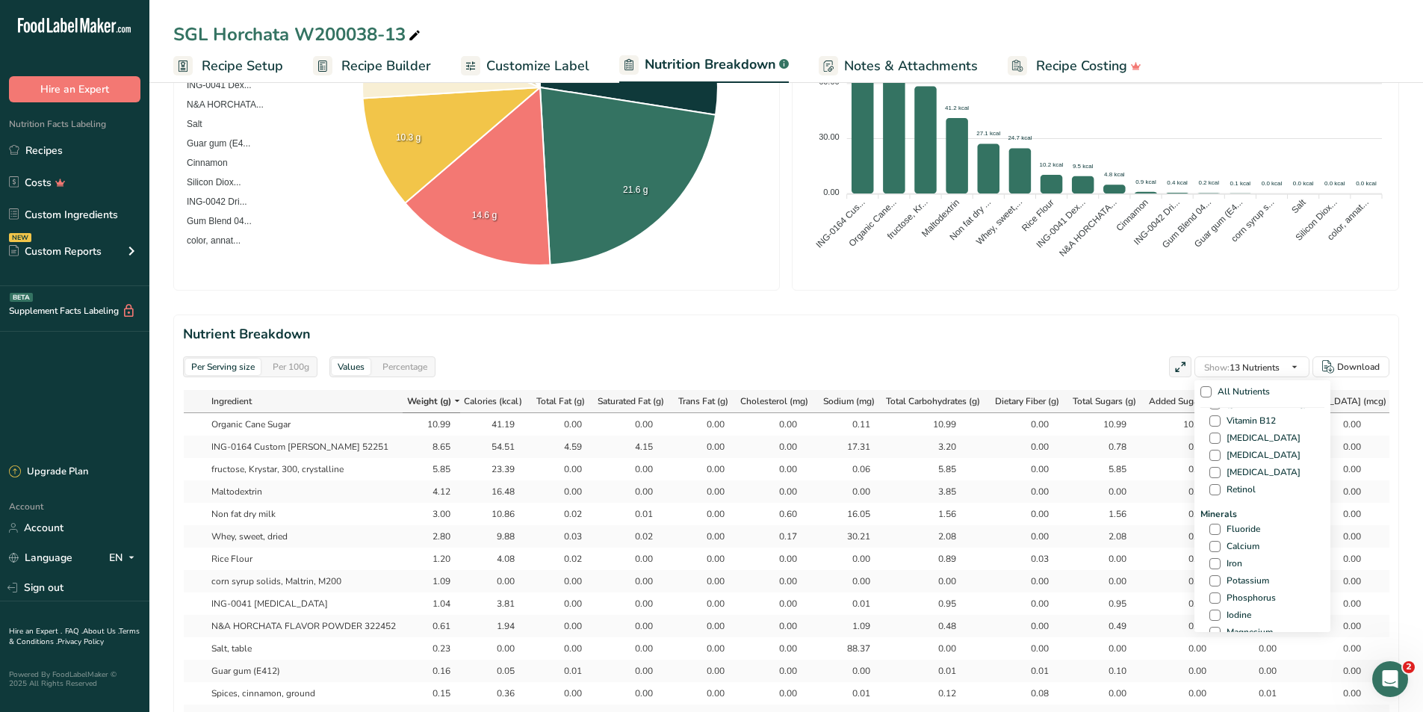
scroll to position [448, 0]
click at [1212, 540] on span at bounding box center [1214, 544] width 11 height 11
click at [1212, 540] on input "Calcium" at bounding box center [1214, 545] width 10 height 10
checkbox input "true"
click at [1212, 554] on div "Minerals Fluoride Calcium Iron Potassium Phosphorus Iodine Magnesium Zinc Selen…" at bounding box center [1262, 633] width 124 height 254
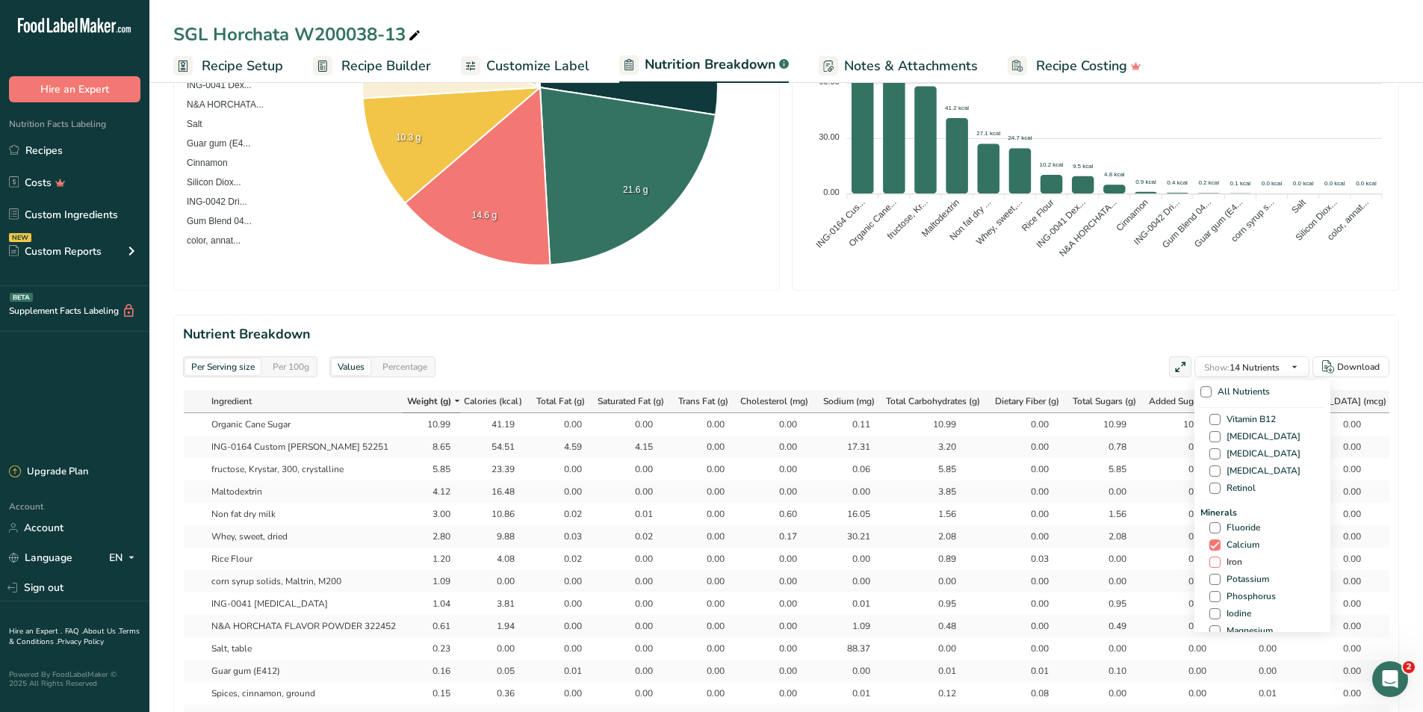
click at [1211, 565] on span at bounding box center [1214, 561] width 11 height 11
click at [1211, 565] on input "Iron" at bounding box center [1214, 562] width 10 height 10
checkbox input "true"
click at [1209, 577] on span at bounding box center [1214, 579] width 11 height 11
click at [1209, 577] on input "Potassium" at bounding box center [1214, 579] width 10 height 10
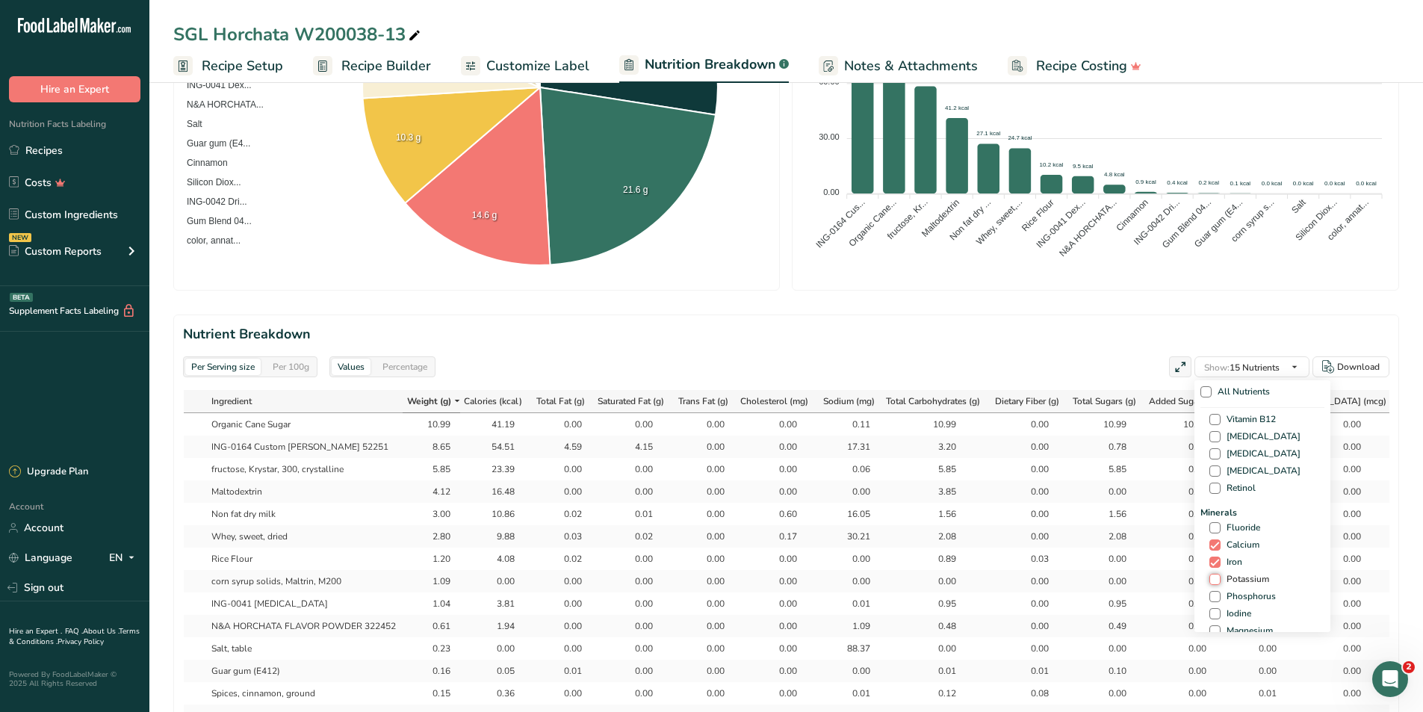
checkbox input "true"
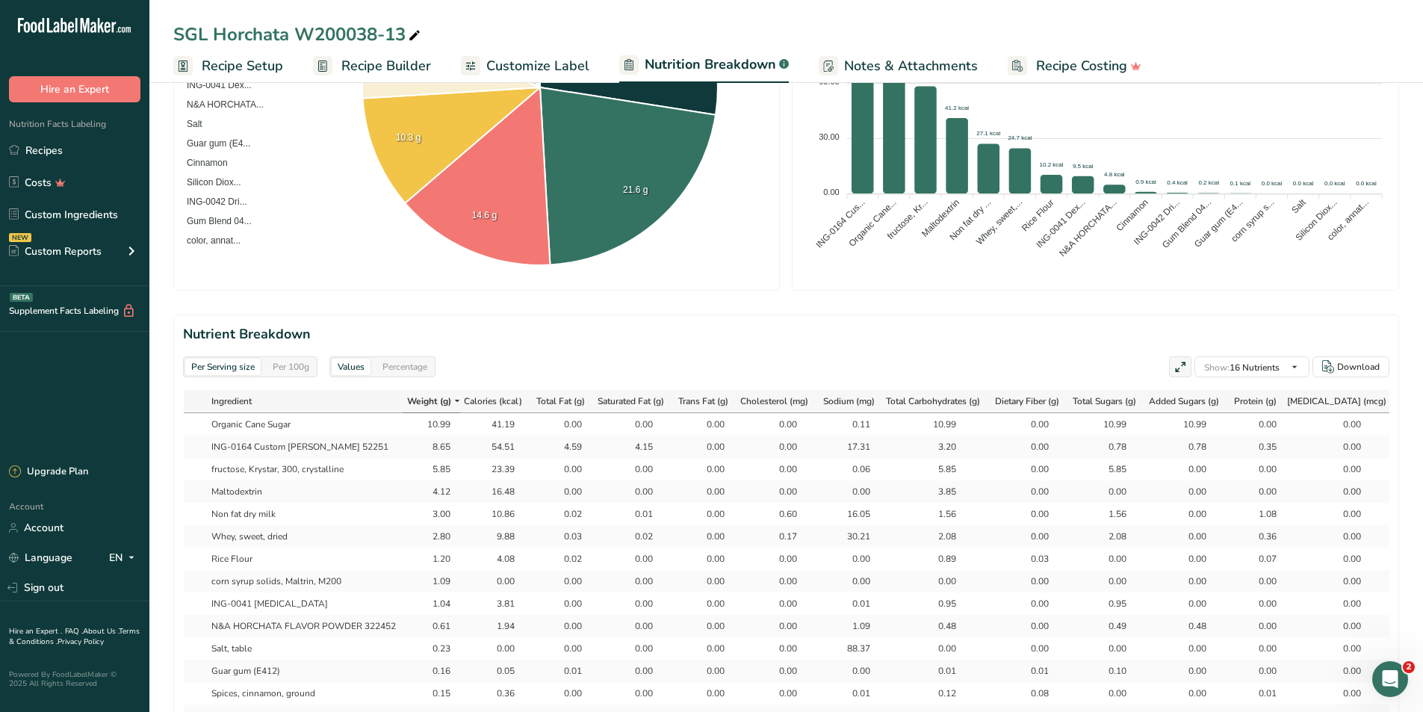
click at [288, 373] on div "Per 100g" at bounding box center [291, 367] width 49 height 16
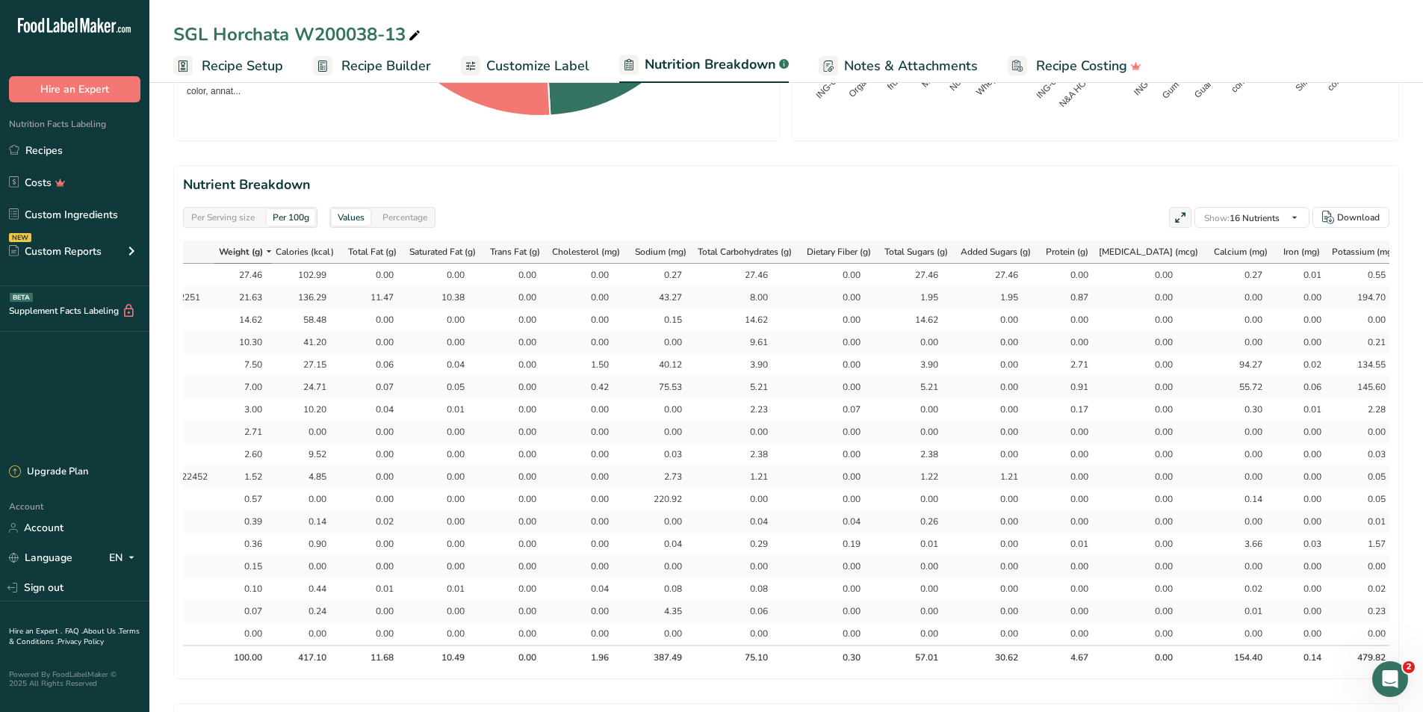
scroll to position [0, 190]
click at [46, 145] on link "Recipes" at bounding box center [74, 150] width 149 height 28
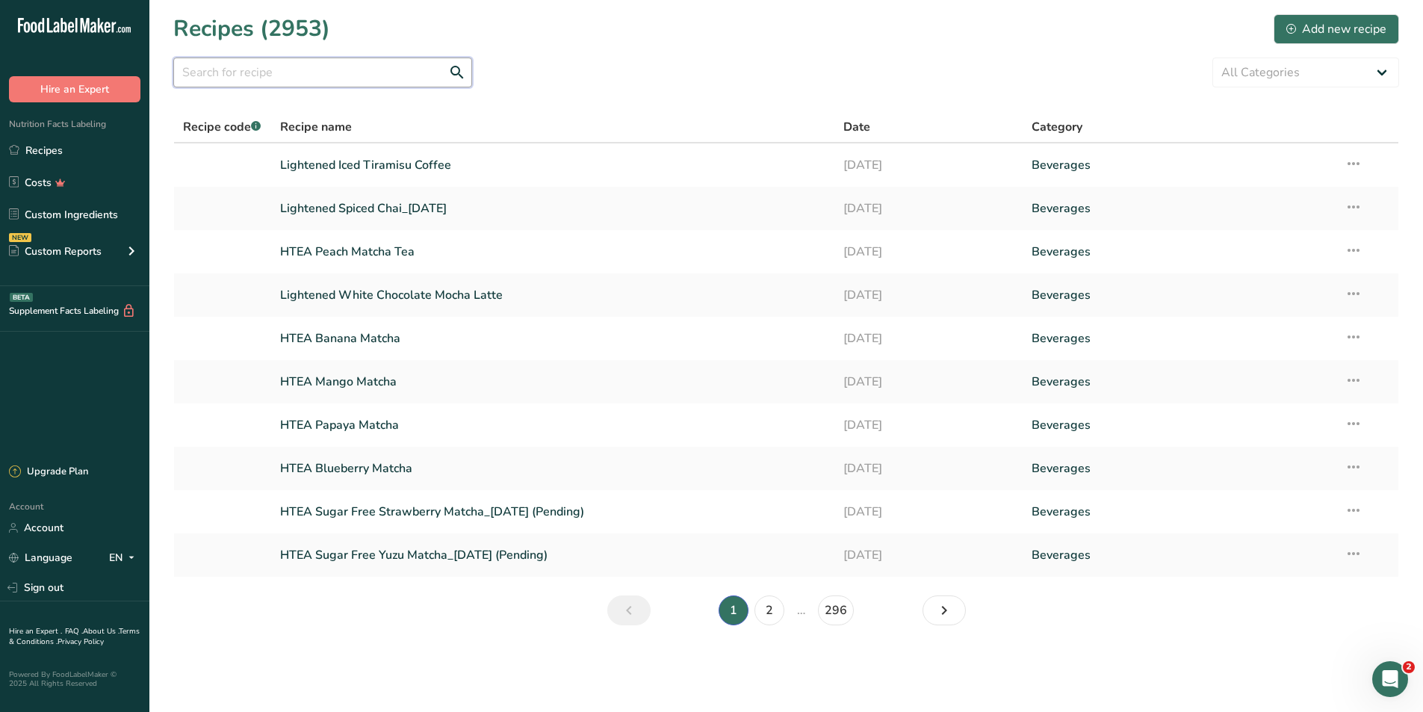
click at [375, 74] on input "text" at bounding box center [322, 73] width 299 height 30
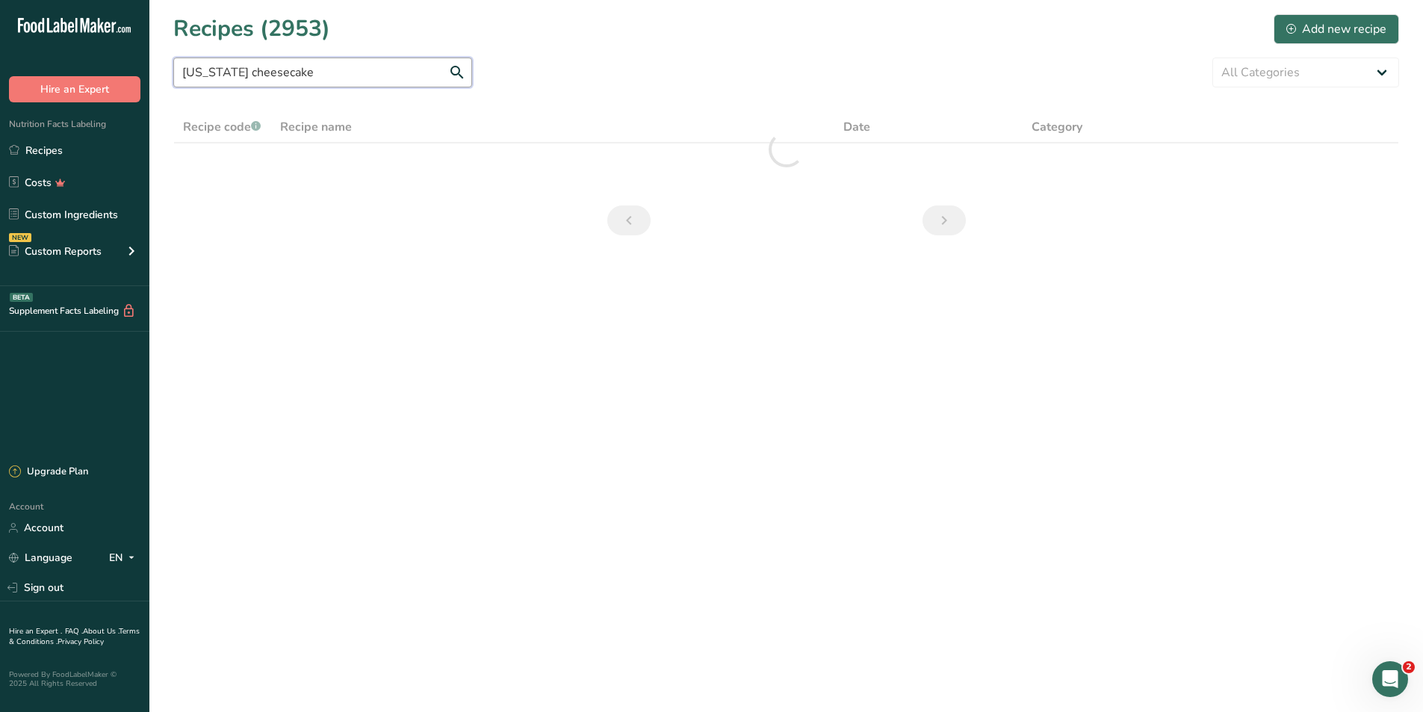
type input "[US_STATE] cheesecake"
